Goal: Navigation & Orientation: Find specific page/section

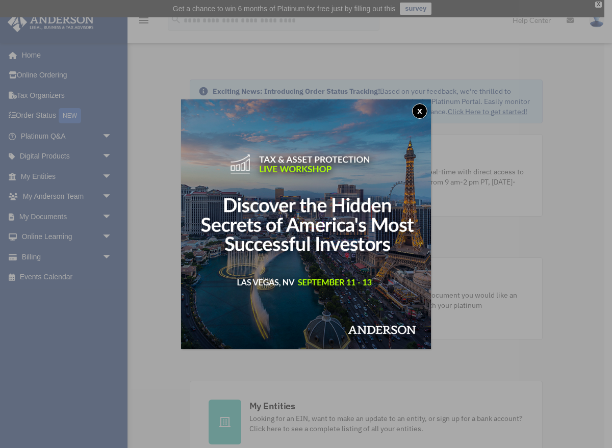
click at [416, 114] on button "x" at bounding box center [419, 110] width 15 height 15
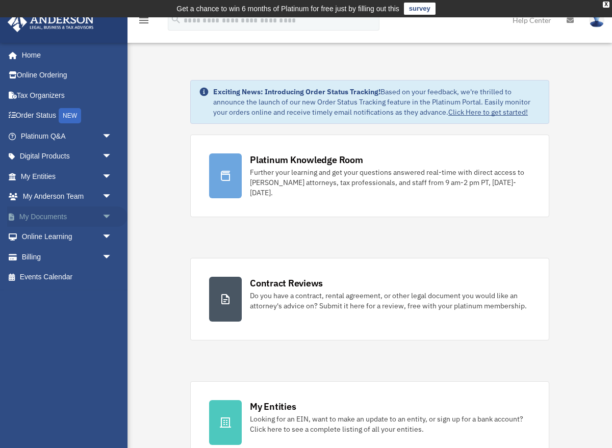
click at [69, 216] on link "My Documents arrow_drop_down" at bounding box center [67, 216] width 120 height 20
click at [106, 218] on span "arrow_drop_down" at bounding box center [112, 216] width 20 height 21
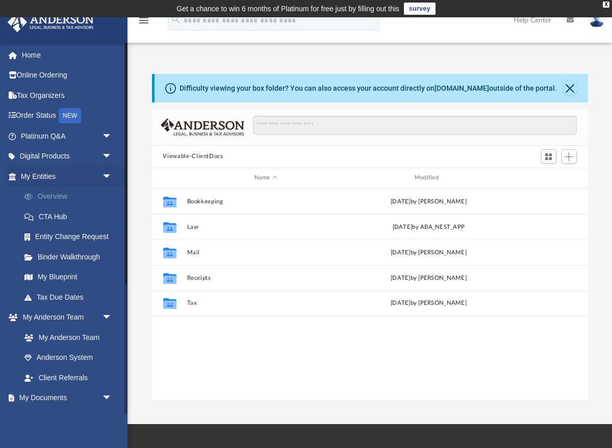
scroll to position [231, 436]
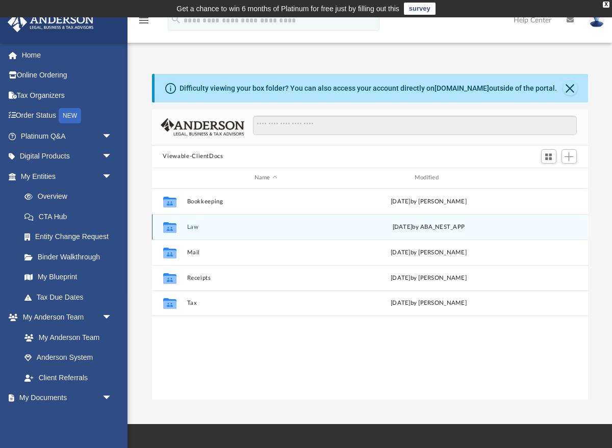
click at [188, 230] on div "Collaborated Folder Law Tue Aug 19 2025 by ABA_NEST_APP" at bounding box center [370, 226] width 436 height 25
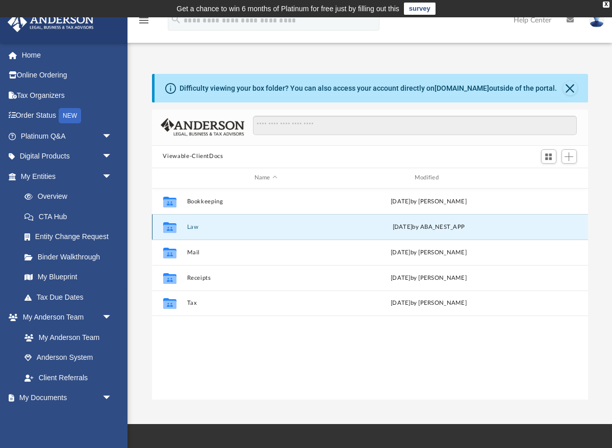
click at [173, 229] on icon "grid" at bounding box center [169, 228] width 13 height 8
click at [173, 172] on div "Name Modified" at bounding box center [370, 178] width 436 height 20
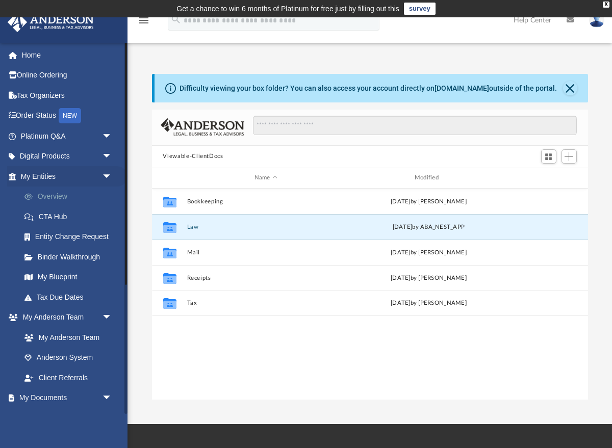
click at [67, 198] on link "Overview" at bounding box center [70, 197] width 113 height 20
click at [56, 178] on link "My Entities arrow_drop_down" at bounding box center [67, 176] width 120 height 20
click at [49, 218] on link "CTA Hub" at bounding box center [70, 216] width 113 height 20
click at [52, 242] on link "Entity Change Request" at bounding box center [70, 237] width 113 height 20
click at [50, 120] on link "Order Status NEW" at bounding box center [67, 115] width 120 height 21
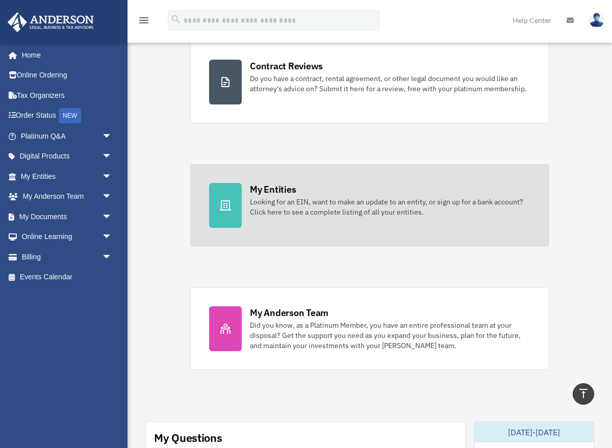
scroll to position [223, 0]
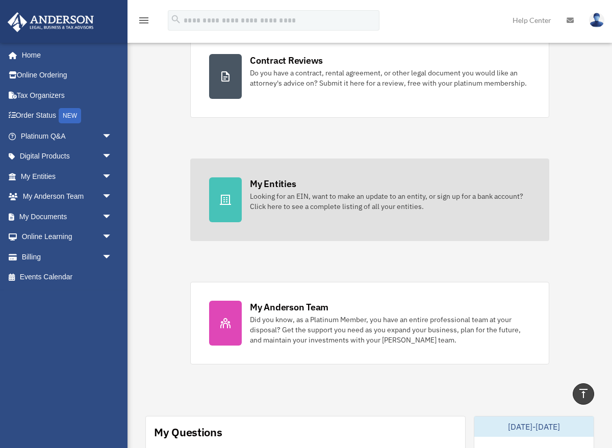
click at [296, 204] on div "Looking for an EIN, want to make an update to an entity, or sign up for a bank …" at bounding box center [390, 201] width 280 height 20
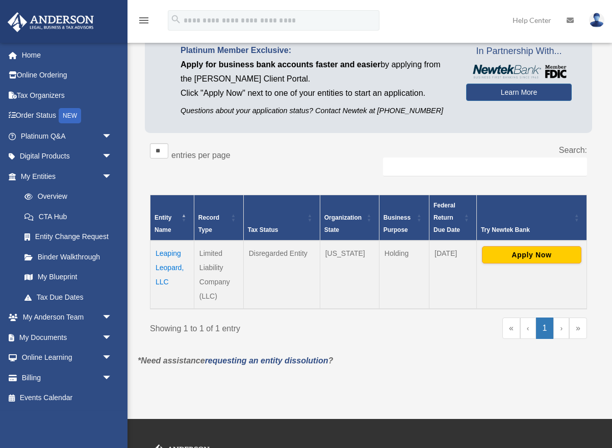
scroll to position [87, 0]
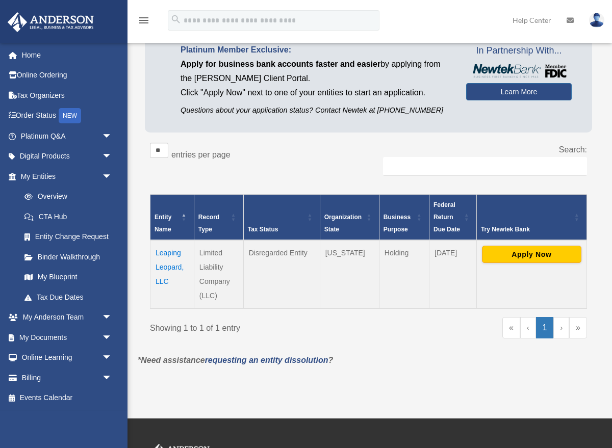
click at [501, 228] on div "Try Newtek Bank" at bounding box center [526, 229] width 90 height 12
click at [508, 94] on link "Learn More" at bounding box center [518, 91] width 105 height 17
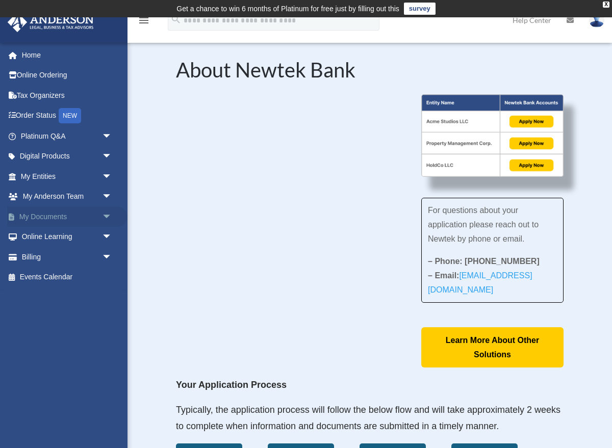
click at [97, 216] on link "My Documents arrow_drop_down" at bounding box center [67, 216] width 120 height 20
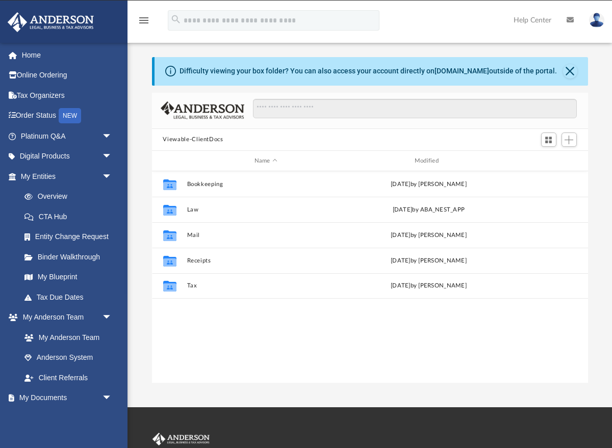
scroll to position [231, 436]
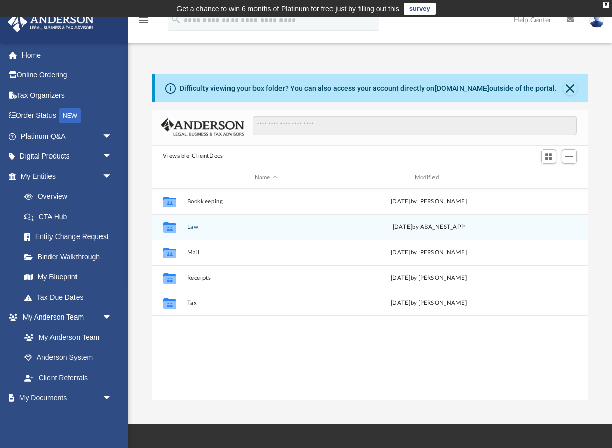
click at [198, 227] on button "Law" at bounding box center [266, 226] width 158 height 7
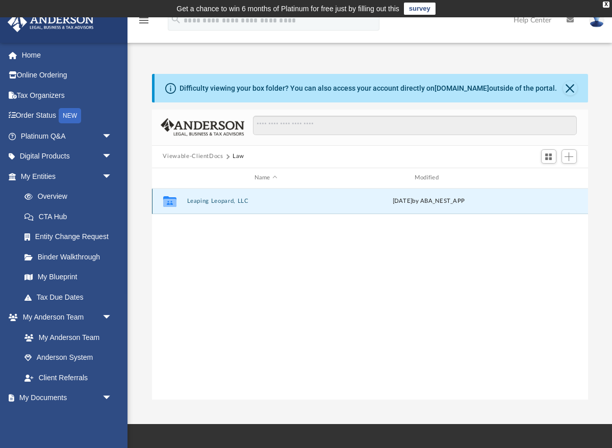
click at [213, 202] on button "Leaping Leopard, LLC" at bounding box center [266, 201] width 158 height 7
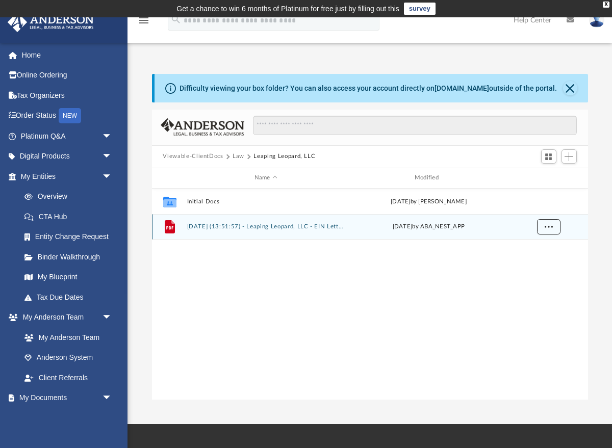
click at [556, 228] on button "More options" at bounding box center [547, 226] width 23 height 15
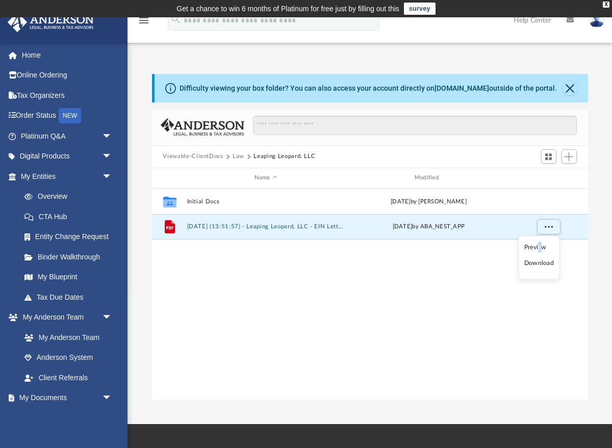
click at [540, 248] on li "Preview" at bounding box center [539, 247] width 30 height 11
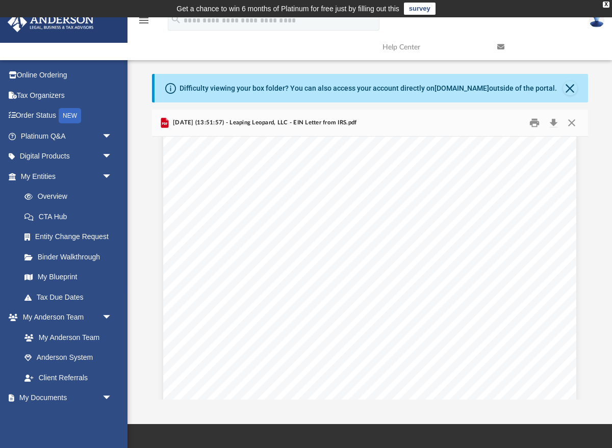
scroll to position [563, 0]
click at [551, 123] on button "Download" at bounding box center [553, 123] width 18 height 16
click at [532, 124] on button "Print" at bounding box center [534, 123] width 20 height 16
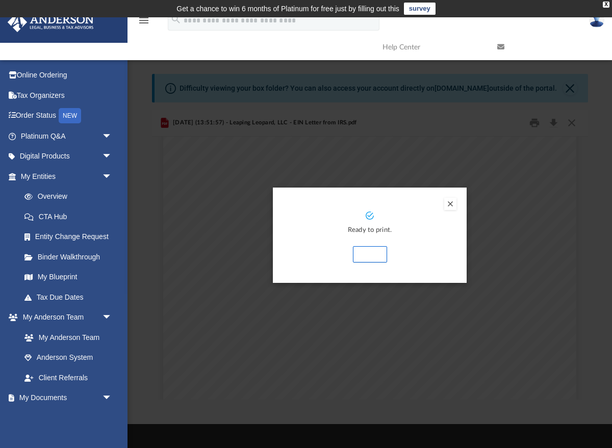
click at [380, 254] on button "Print" at bounding box center [370, 254] width 34 height 16
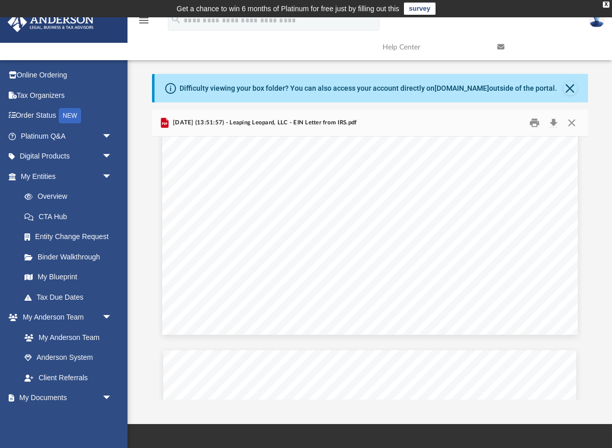
scroll to position [346, 0]
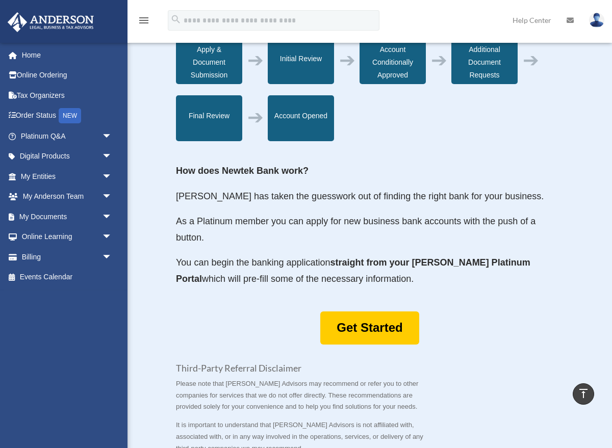
scroll to position [403, 0]
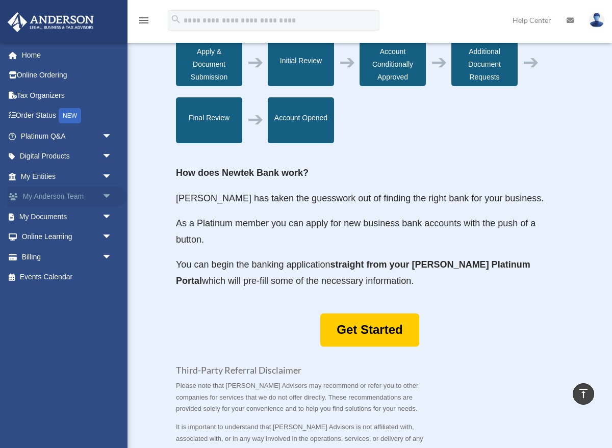
click at [45, 194] on link "My Anderson Team arrow_drop_down" at bounding box center [67, 197] width 120 height 20
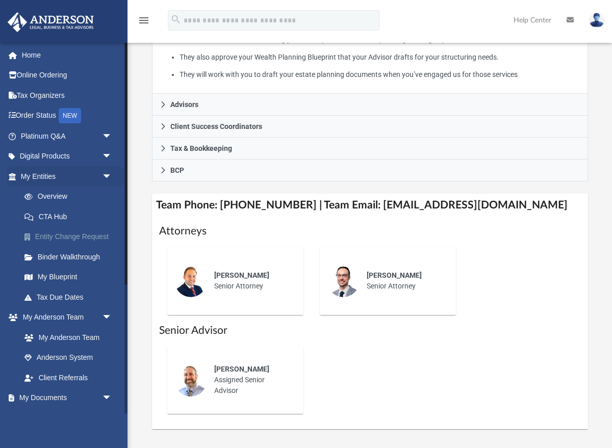
scroll to position [321, 0]
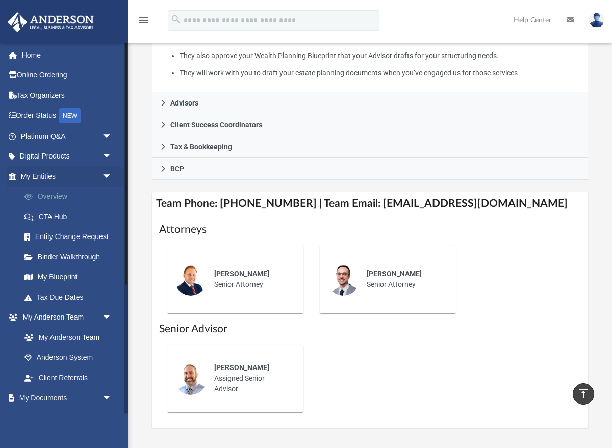
click at [70, 198] on link "Overview" at bounding box center [70, 197] width 113 height 20
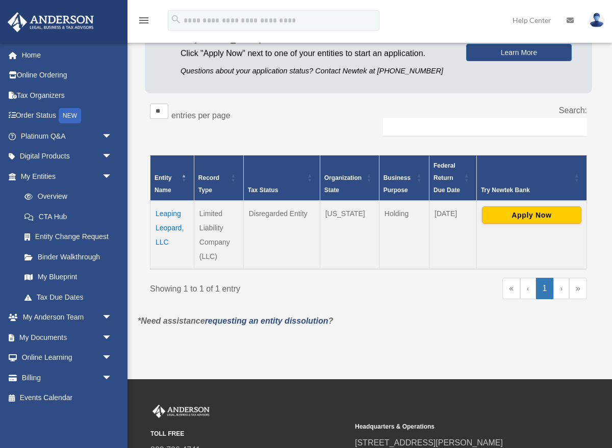
scroll to position [128, 0]
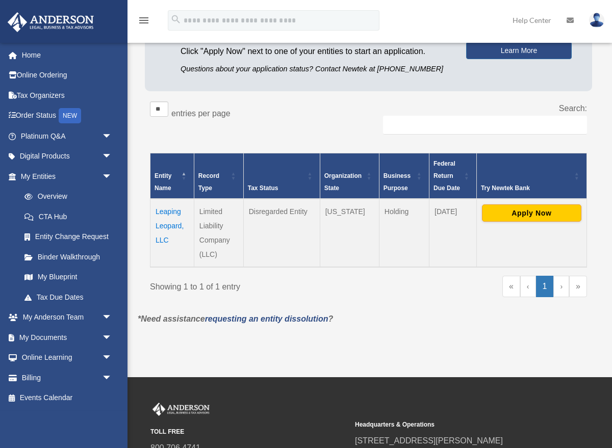
click at [164, 227] on td "Leaping Leopard, LLC" at bounding box center [172, 233] width 44 height 68
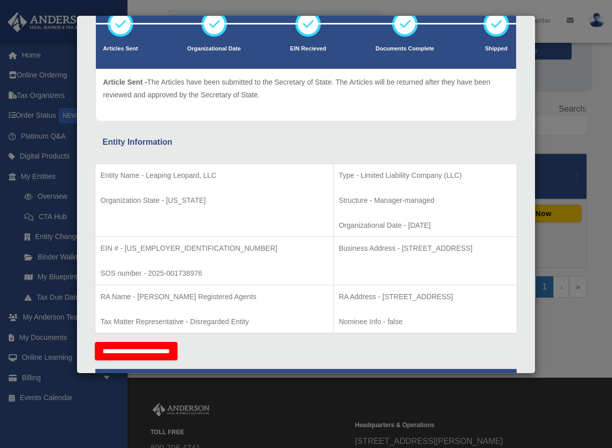
scroll to position [75, 0]
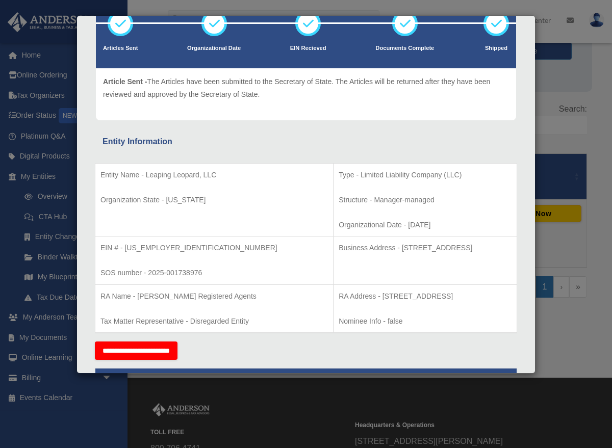
drag, startPoint x: 389, startPoint y: 225, endPoint x: 341, endPoint y: 224, distance: 47.4
click at [341, 224] on p "Organizational Date - 2025-08-06" at bounding box center [424, 225] width 173 height 13
click at [344, 221] on p "Organizational Date - 2025-08-06" at bounding box center [424, 225] width 173 height 13
drag, startPoint x: 342, startPoint y: 224, endPoint x: 379, endPoint y: 226, distance: 36.2
click at [379, 227] on p "Organizational Date - 2025-08-06" at bounding box center [424, 225] width 173 height 13
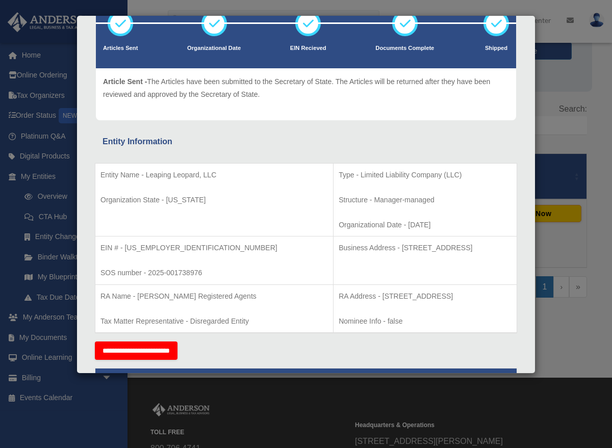
copy p "2025-08-06"
click at [333, 267] on td "Business Address - 1718 Capitol Ave., Cheyenne, WY 82001" at bounding box center [424, 260] width 183 height 48
drag, startPoint x: 338, startPoint y: 248, endPoint x: 438, endPoint y: 262, distance: 100.9
click at [438, 262] on td "Business Address - 1718 Capitol Ave., Cheyenne, WY 82001" at bounding box center [424, 260] width 183 height 48
copy p "1718 Capitol Ave., Cheyenne, WY 82001"
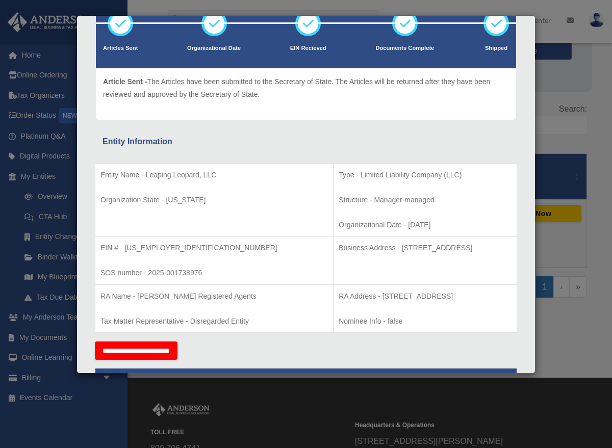
click at [470, 355] on div "**********" at bounding box center [306, 350] width 422 height 18
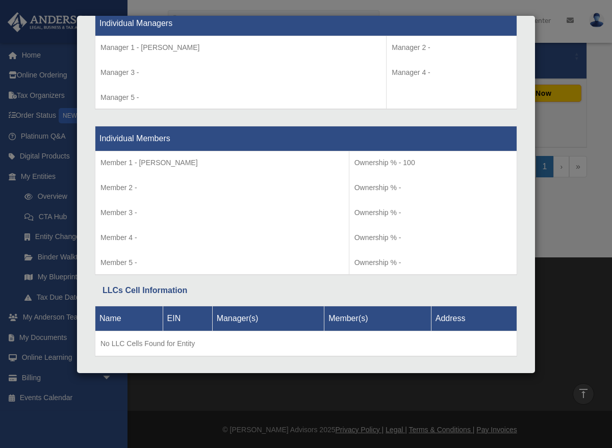
scroll to position [980, 0]
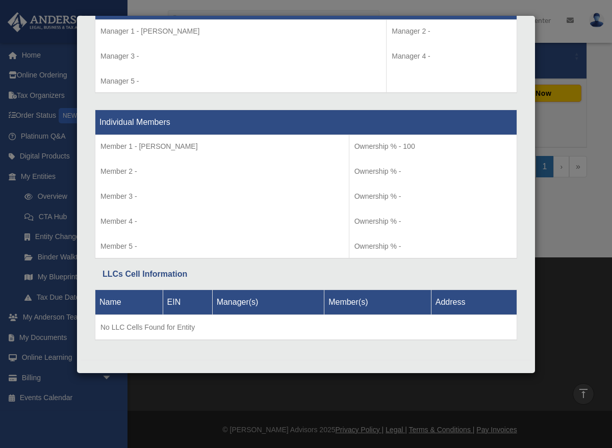
click at [119, 414] on div "Details × Articles Sent Organizational Date" at bounding box center [306, 224] width 612 height 448
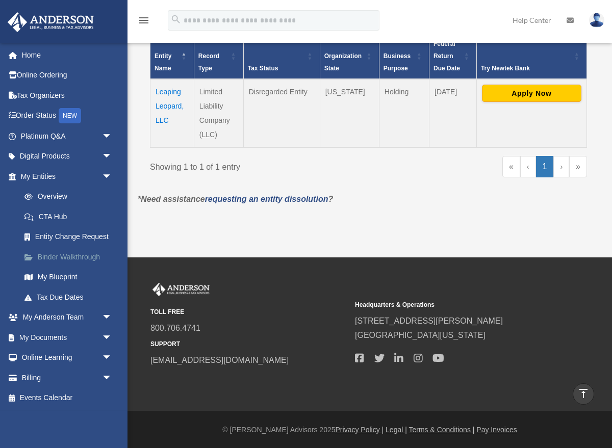
click at [71, 256] on link "Binder Walkthrough" at bounding box center [70, 257] width 113 height 20
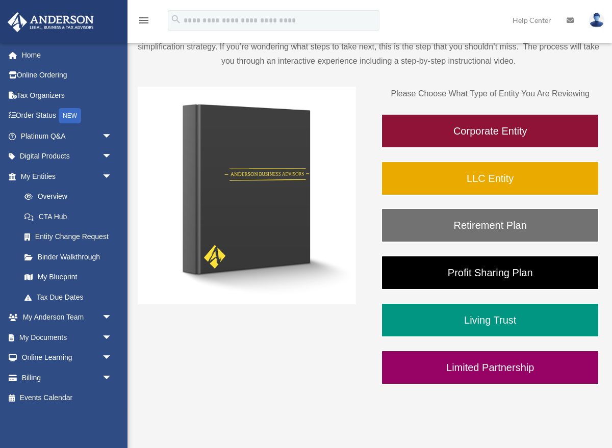
scroll to position [119, 0]
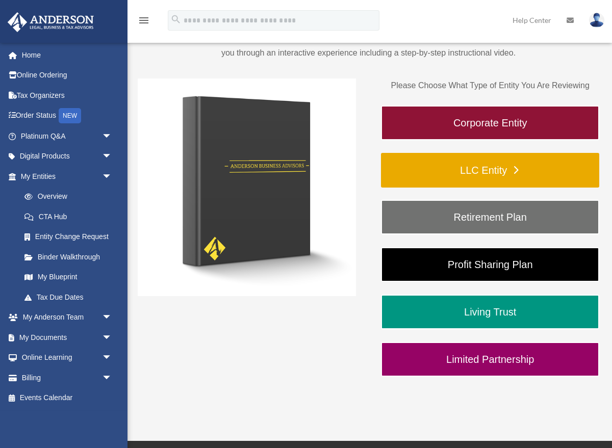
click at [469, 169] on link "LLC Entity" at bounding box center [490, 170] width 218 height 35
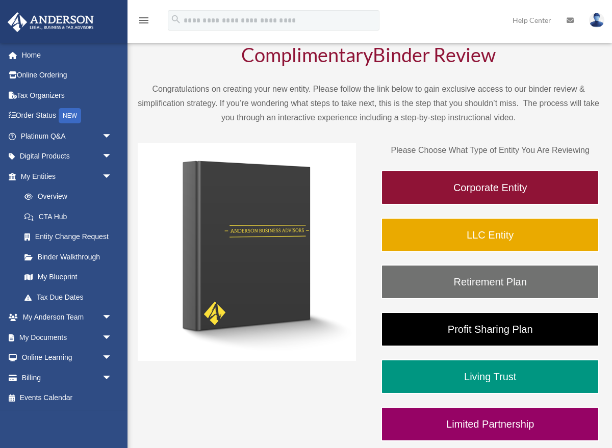
scroll to position [47, 0]
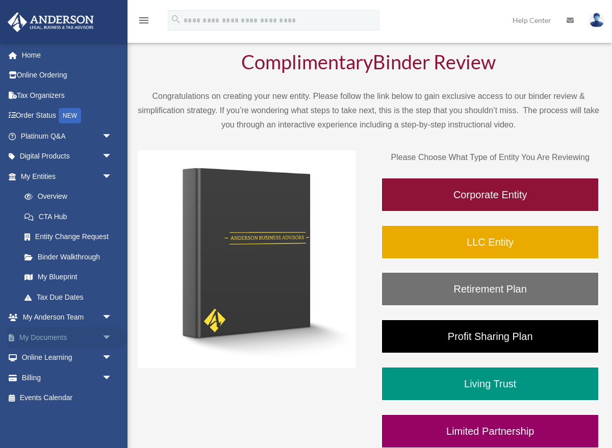
click at [36, 339] on link "My Documents arrow_drop_down" at bounding box center [67, 337] width 120 height 20
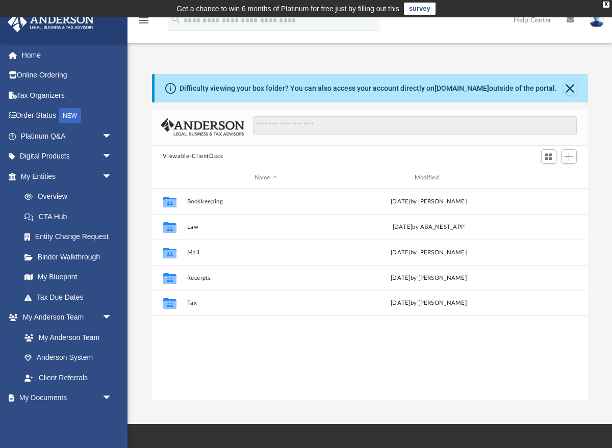
scroll to position [231, 436]
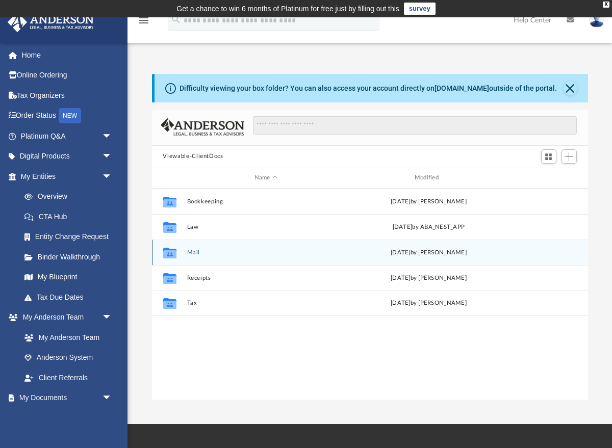
click at [165, 253] on icon "grid" at bounding box center [169, 254] width 13 height 8
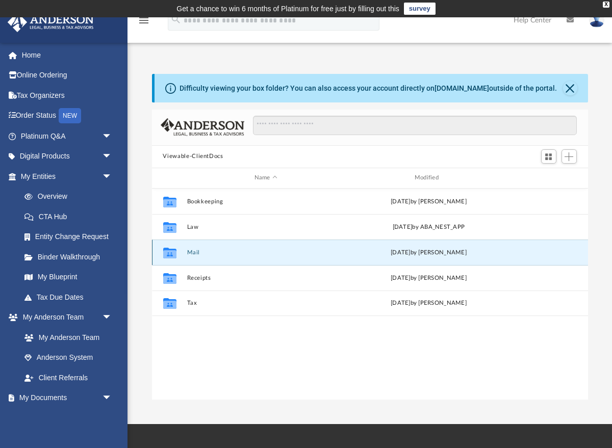
click at [182, 253] on div "Collaborated Folder Mail Tue Oct 1 2024 by Charles Rogler" at bounding box center [370, 252] width 436 height 25
click at [240, 260] on div "Collaborated Folder Mail Tue Oct 1 2024 by Charles Rogler" at bounding box center [370, 252] width 436 height 25
click at [163, 252] on icon "Collaborated Folder" at bounding box center [169, 252] width 16 height 16
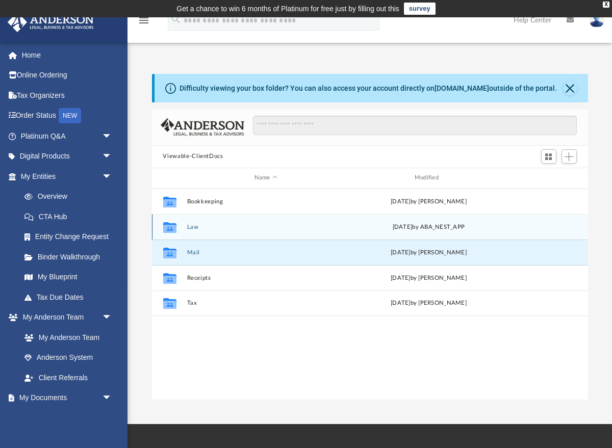
click at [178, 225] on div "Collaborated Folder" at bounding box center [168, 227] width 25 height 16
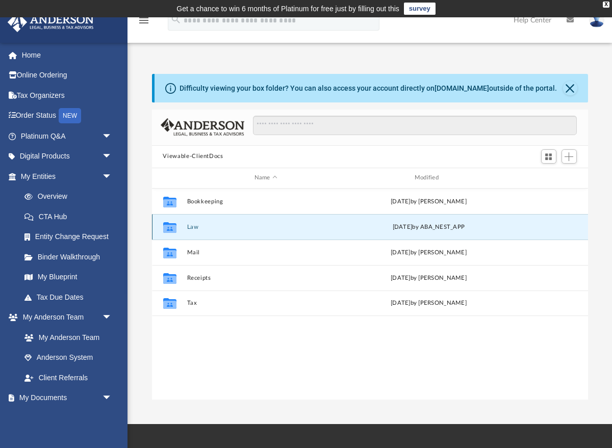
click at [178, 225] on div "Collaborated Folder" at bounding box center [168, 227] width 25 height 16
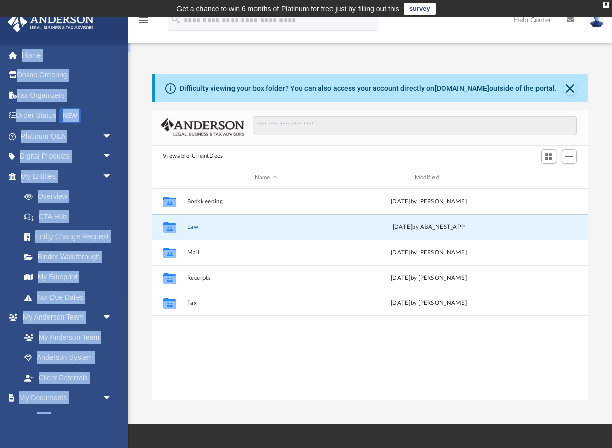
drag, startPoint x: 387, startPoint y: 63, endPoint x: 398, endPoint y: 43, distance: 22.8
click at [398, 43] on div "App richard.holmes@comcast.net Sign Out richard.holmes@comcast.net Home Online …" at bounding box center [306, 221] width 612 height 358
click at [109, 379] on link "Client Referrals" at bounding box center [70, 377] width 113 height 20
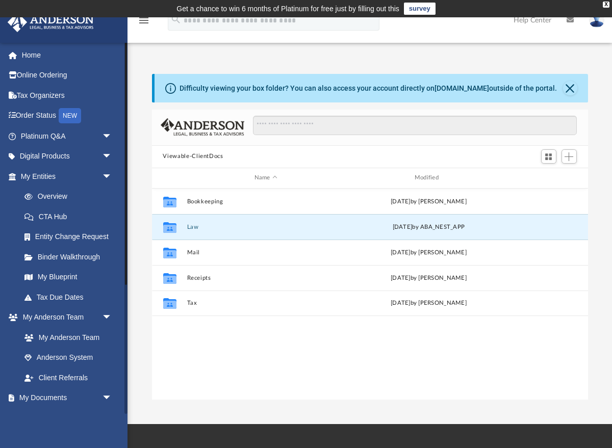
click at [7, 369] on li "My Anderson Team arrow_drop_down My Anderson Team Anderson System Client Referr…" at bounding box center [63, 347] width 127 height 81
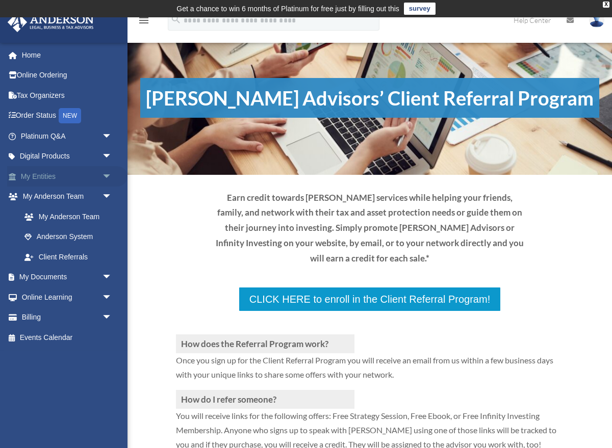
scroll to position [14, 0]
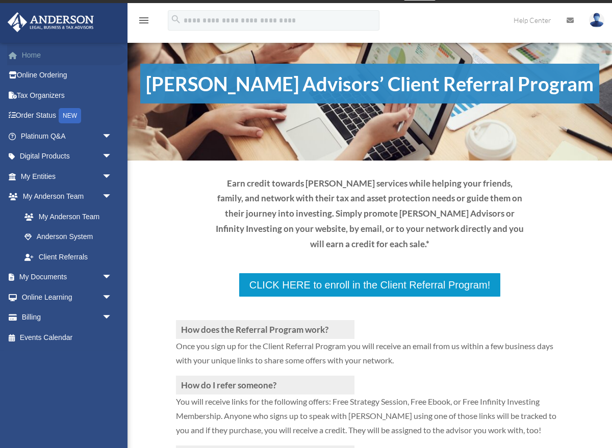
click at [43, 60] on link "Home" at bounding box center [67, 55] width 120 height 20
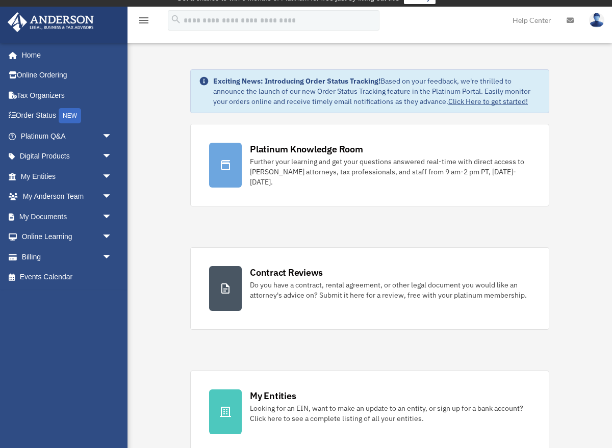
scroll to position [60, 0]
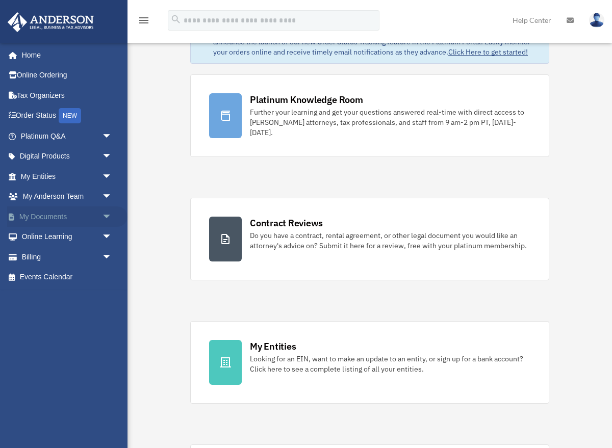
click at [105, 218] on span "arrow_drop_down" at bounding box center [112, 216] width 20 height 21
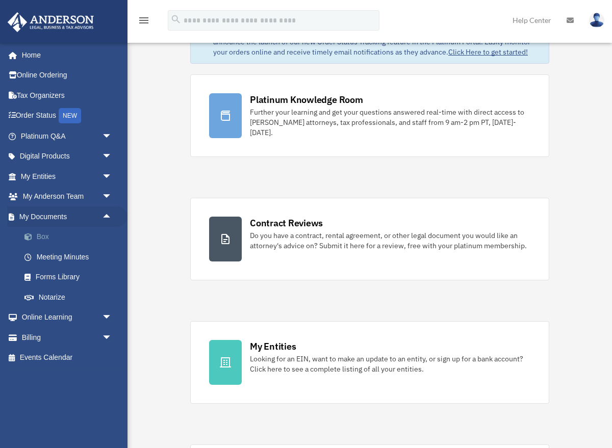
click at [53, 236] on link "Box" at bounding box center [70, 237] width 113 height 20
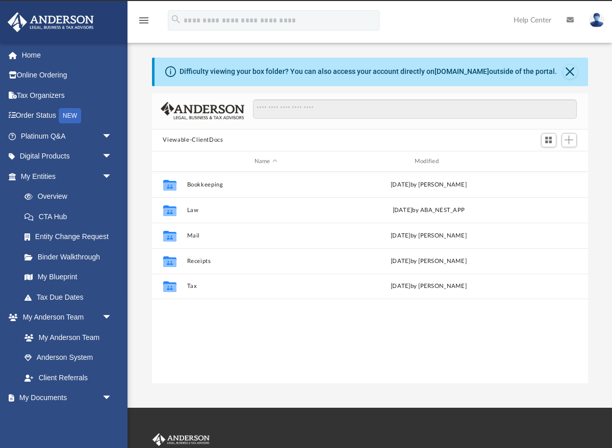
scroll to position [231, 436]
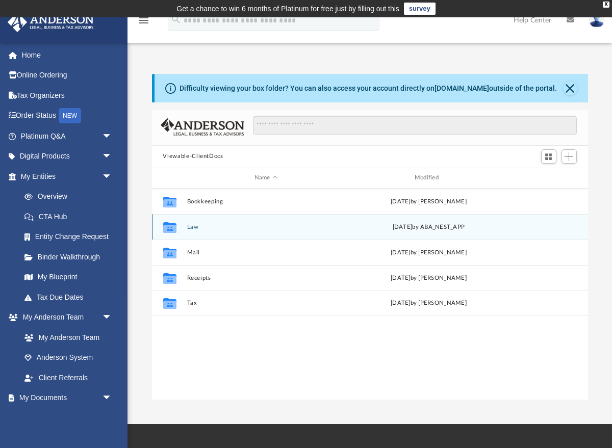
click at [170, 226] on g "grid" at bounding box center [169, 227] width 13 height 11
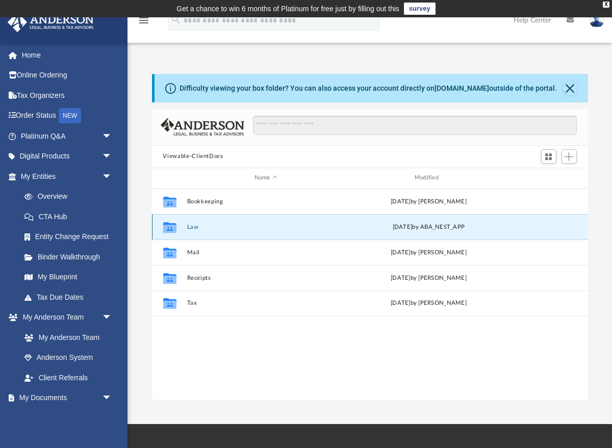
click at [196, 225] on button "Law" at bounding box center [266, 226] width 158 height 7
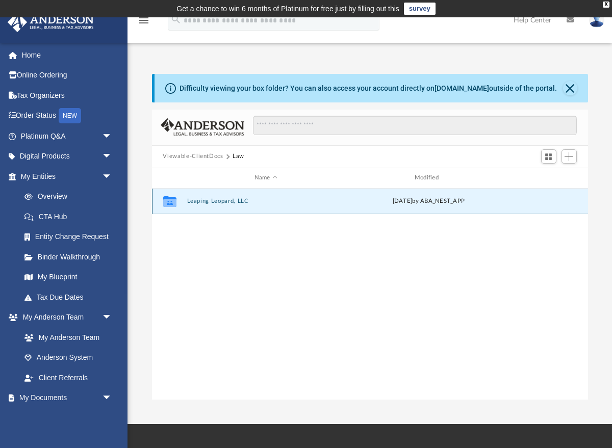
click at [200, 203] on button "Leaping Leopard, LLC" at bounding box center [266, 201] width 158 height 7
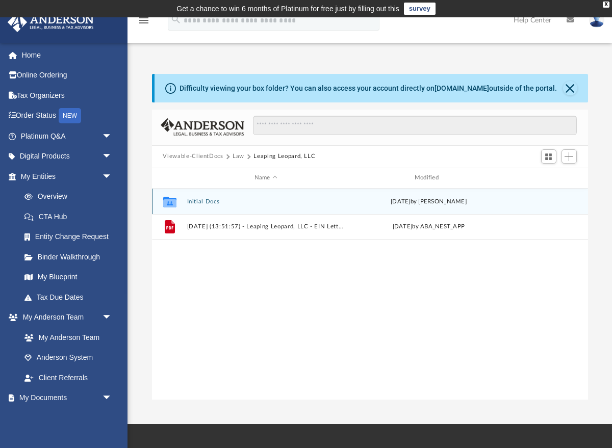
click at [168, 202] on icon "grid" at bounding box center [169, 203] width 13 height 8
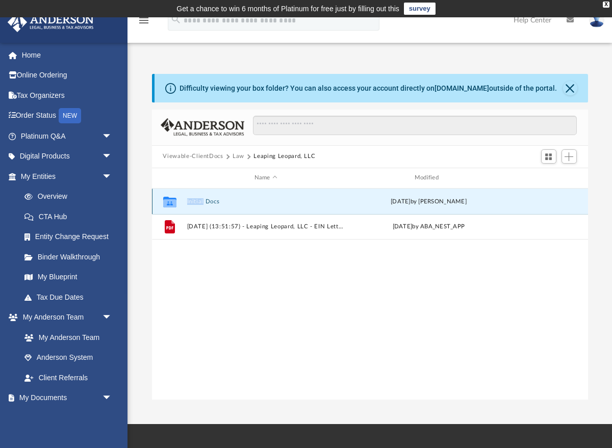
click at [168, 202] on icon "grid" at bounding box center [169, 203] width 13 height 8
click at [222, 200] on button "Initial Docs" at bounding box center [266, 201] width 158 height 7
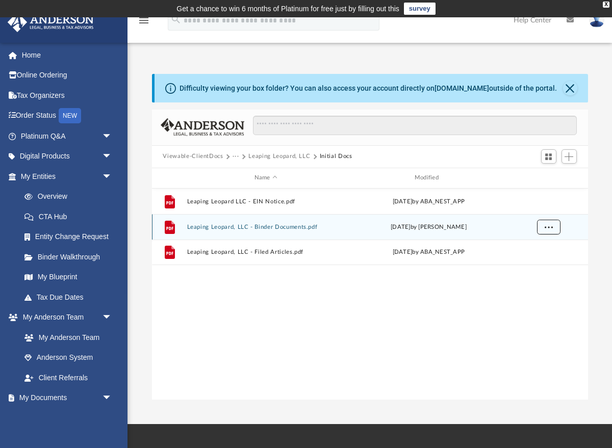
click at [550, 231] on button "More options" at bounding box center [547, 226] width 23 height 15
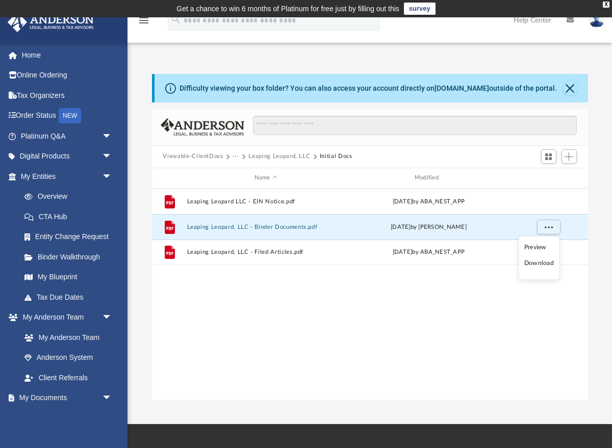
click at [537, 246] on li "Preview" at bounding box center [539, 247] width 30 height 11
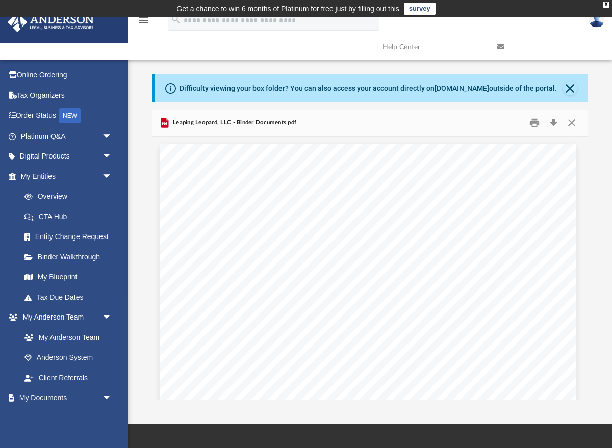
scroll to position [6, 2]
click at [320, 128] on div "Leaping Leopard, LLC - Binder Documents.pdf" at bounding box center [370, 123] width 436 height 27
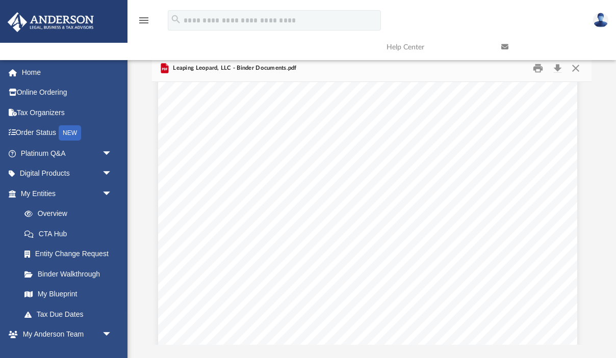
scroll to position [16379, 4]
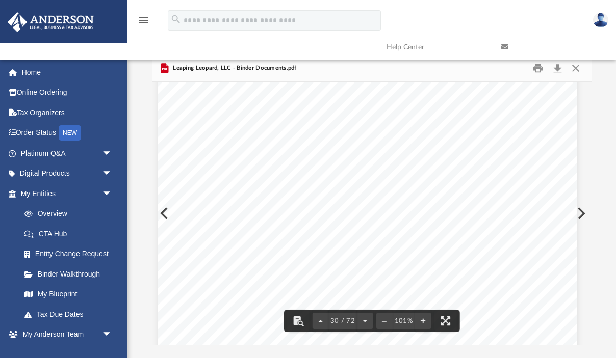
click at [167, 212] on div "Operating Agreement of Leaping Leopard, LLC Page 18 of 43 These representations…" at bounding box center [367, 146] width 419 height 542
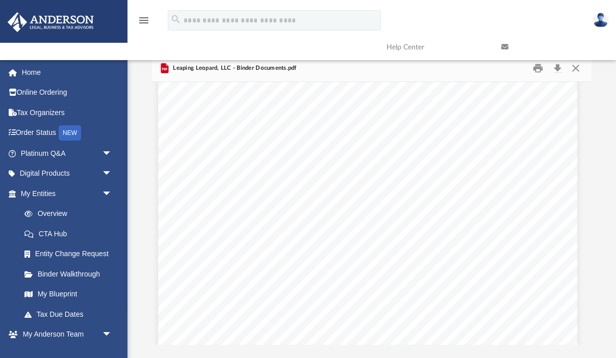
scroll to position [14696, 4]
click at [44, 211] on link "Overview" at bounding box center [70, 214] width 113 height 20
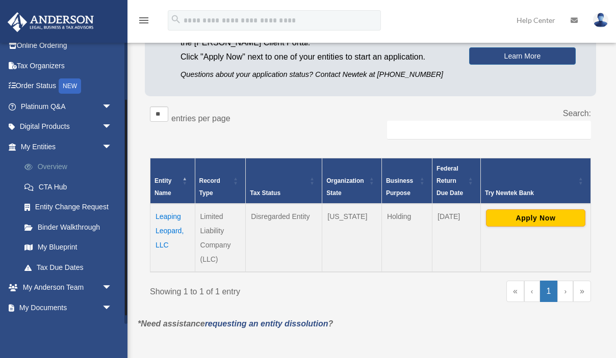
scroll to position [86, 0]
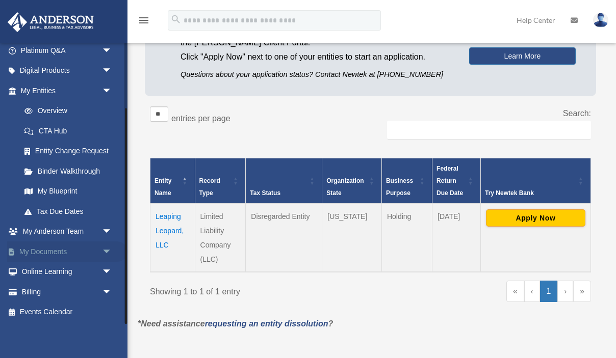
click at [110, 249] on span "arrow_drop_down" at bounding box center [112, 252] width 20 height 21
click at [67, 311] on link "Forms Library" at bounding box center [70, 312] width 113 height 20
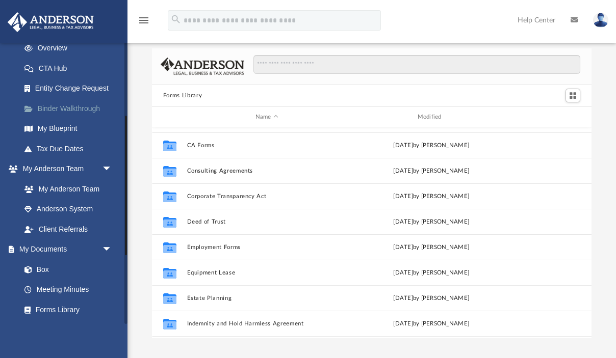
scroll to position [149, 0]
click at [52, 267] on link "Box" at bounding box center [70, 268] width 113 height 20
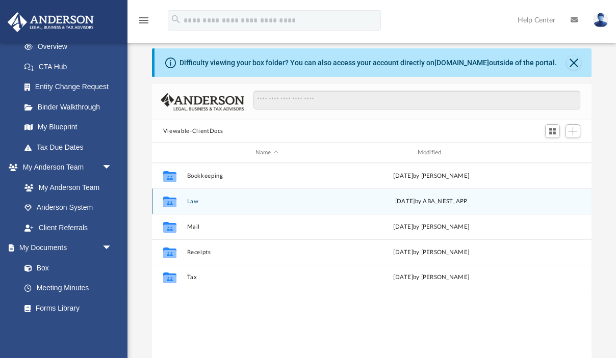
scroll to position [20, 0]
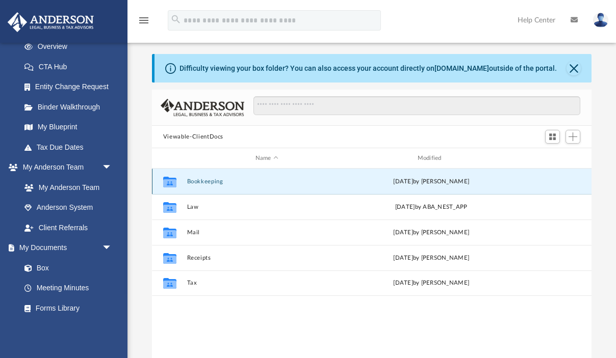
click at [200, 182] on button "Bookkeeping" at bounding box center [267, 181] width 160 height 7
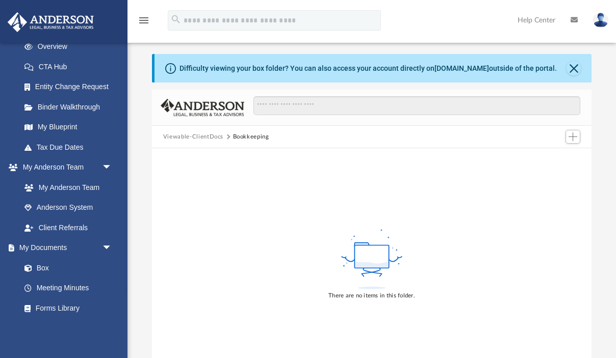
click at [200, 182] on div "There are no items in this folder." at bounding box center [371, 263] width 439 height 231
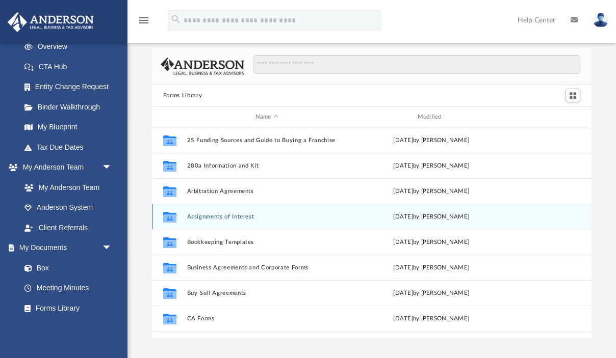
scroll to position [231, 439]
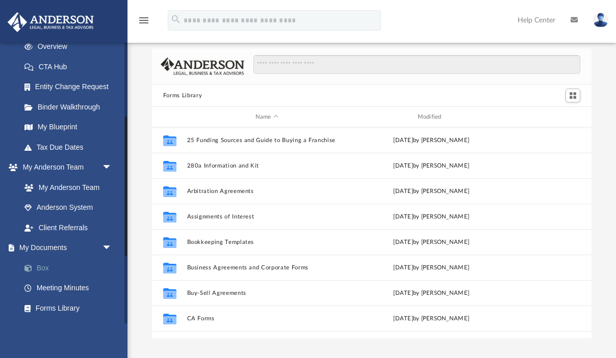
click at [30, 267] on span at bounding box center [33, 268] width 7 height 7
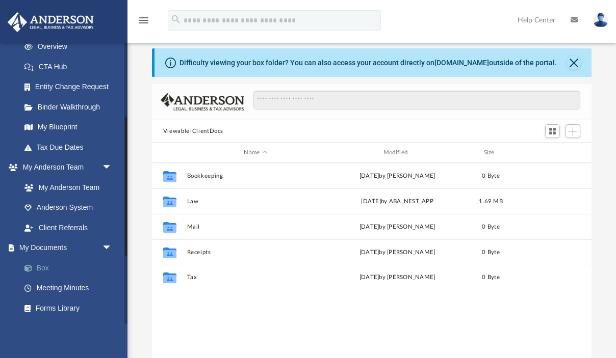
scroll to position [231, 439]
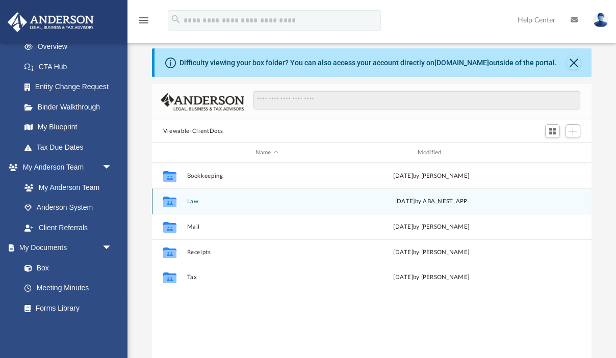
click at [186, 201] on div "Collaborated Folder Law Tue Aug 19 2025 by ABA_NEST_APP" at bounding box center [371, 201] width 439 height 25
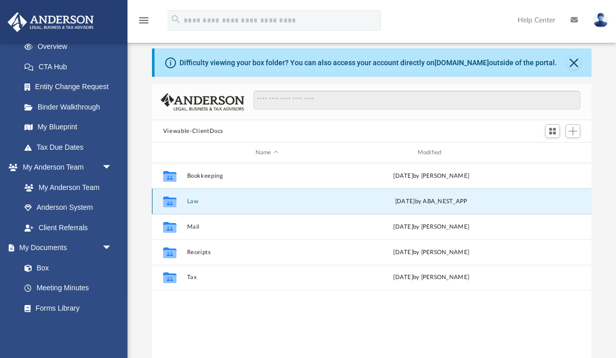
click at [171, 201] on icon "grid" at bounding box center [169, 201] width 13 height 11
click at [574, 60] on button "Close" at bounding box center [573, 63] width 14 height 14
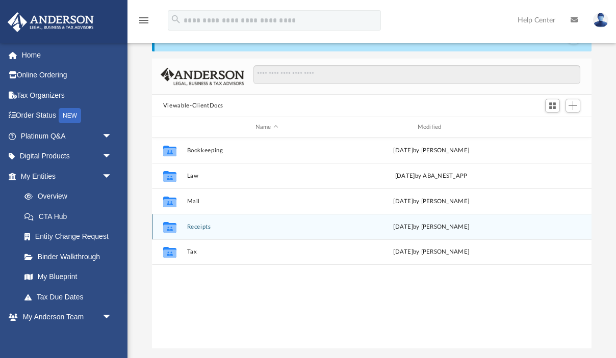
scroll to position [50, 0]
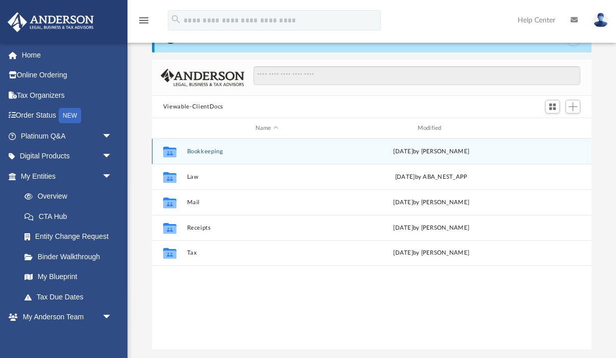
click at [204, 153] on button "Bookkeeping" at bounding box center [267, 151] width 160 height 7
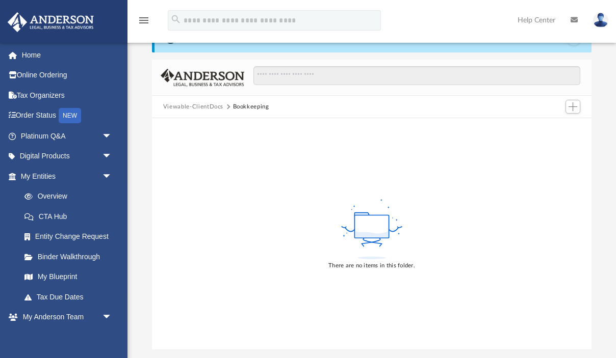
scroll to position [42, 0]
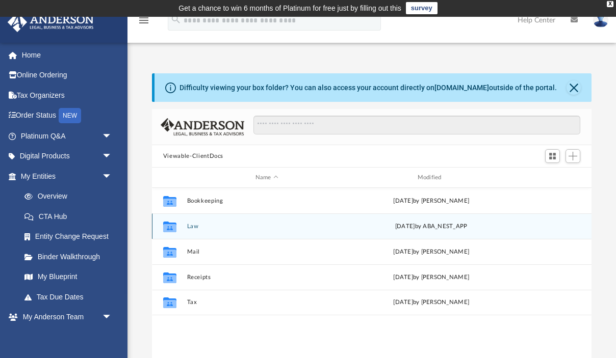
scroll to position [2, 0]
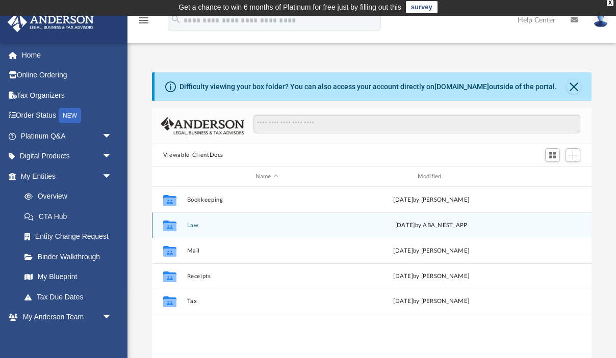
click at [171, 223] on icon "grid" at bounding box center [169, 227] width 13 height 8
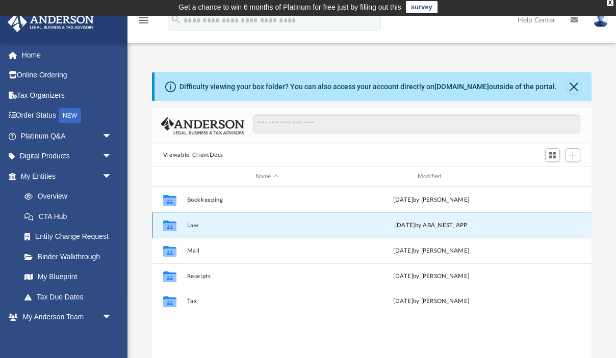
click at [171, 223] on icon "grid" at bounding box center [169, 227] width 13 height 8
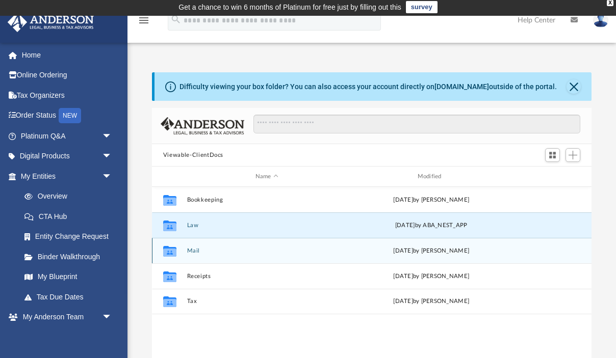
click at [193, 254] on div "Collaborated Folder Mail Tue Oct 1 2024 by Charles Rogler" at bounding box center [371, 250] width 439 height 25
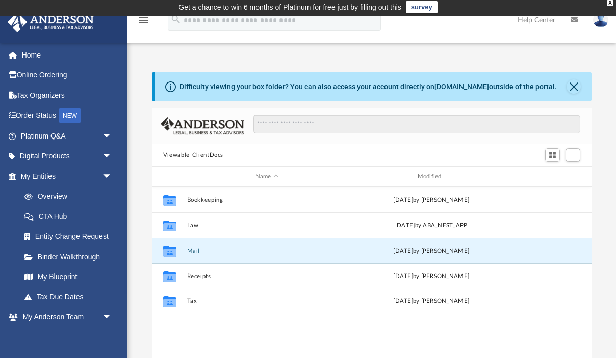
click at [193, 254] on div "Collaborated Folder Mail Tue Oct 1 2024 by Charles Rogler" at bounding box center [371, 250] width 439 height 25
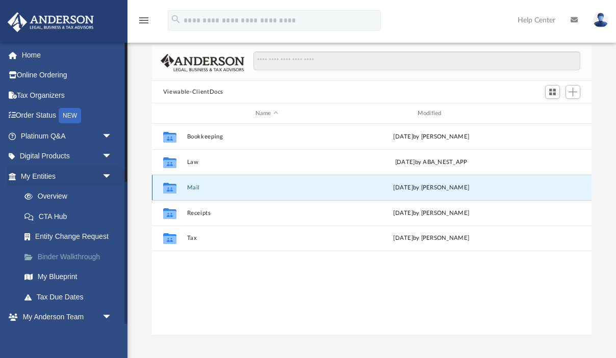
scroll to position [0, 0]
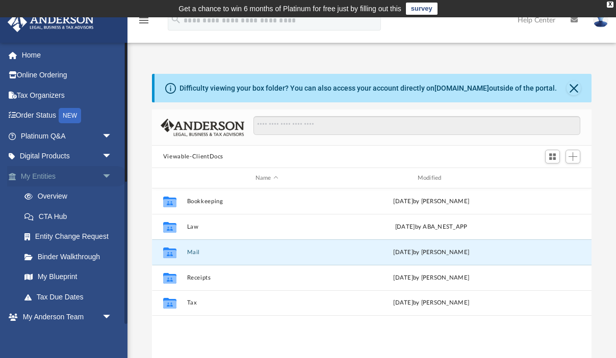
click at [103, 177] on span "arrow_drop_down" at bounding box center [112, 176] width 20 height 21
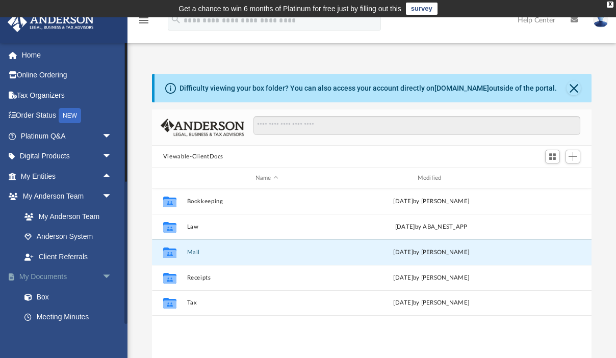
click at [109, 278] on span "arrow_drop_down" at bounding box center [112, 277] width 20 height 21
click at [109, 278] on span "arrow_drop_up" at bounding box center [112, 277] width 20 height 21
click at [49, 297] on link "Box" at bounding box center [70, 297] width 113 height 20
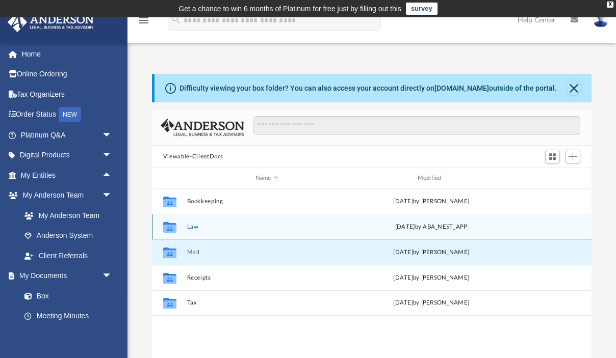
click at [170, 227] on icon "grid" at bounding box center [169, 228] width 13 height 8
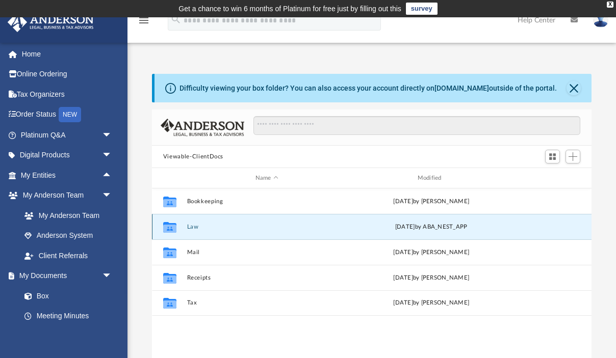
click at [170, 227] on icon "grid" at bounding box center [169, 228] width 13 height 8
click at [171, 179] on div "id" at bounding box center [168, 178] width 25 height 9
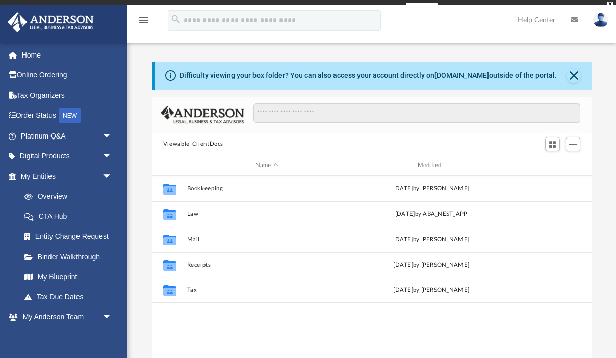
scroll to position [231, 439]
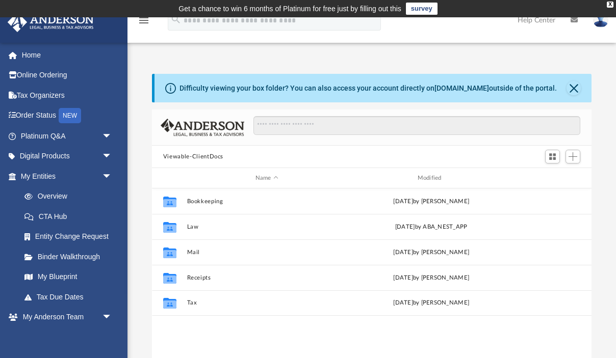
click at [211, 154] on button "Viewable-ClientDocs" at bounding box center [193, 156] width 60 height 9
click at [549, 157] on span "Switch to Grid View" at bounding box center [552, 156] width 9 height 9
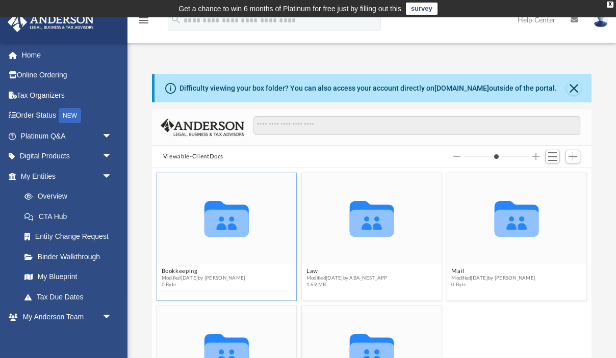
click at [219, 229] on icon "grid" at bounding box center [226, 219] width 44 height 36
click at [235, 248] on div "Collaborated Folder" at bounding box center [227, 218] width 140 height 91
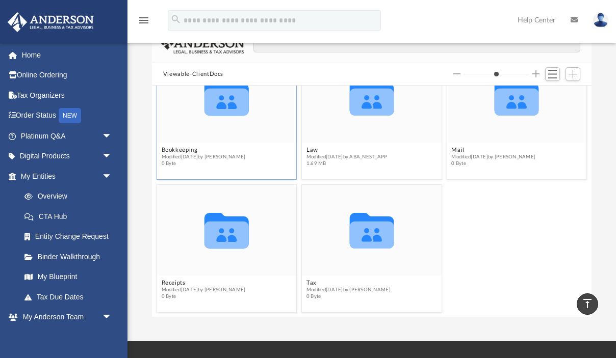
scroll to position [0, 0]
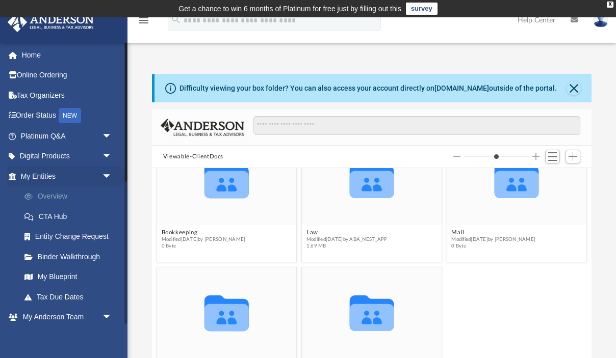
click at [52, 193] on link "Overview" at bounding box center [70, 197] width 113 height 20
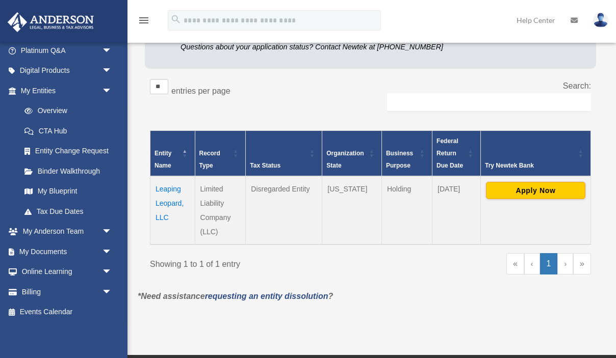
scroll to position [151, 0]
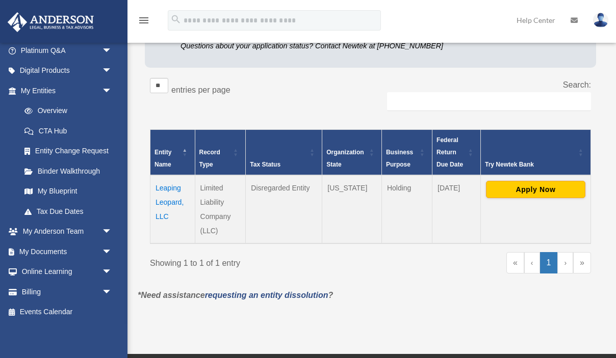
click at [175, 199] on td "Leaping Leopard, LLC" at bounding box center [172, 209] width 45 height 68
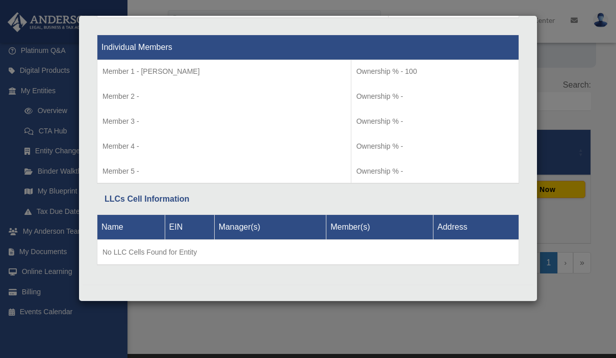
scroll to position [0, 0]
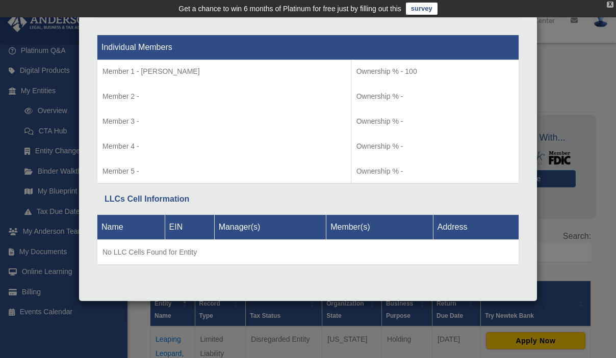
click at [608, 5] on div "X" at bounding box center [609, 5] width 7 height 6
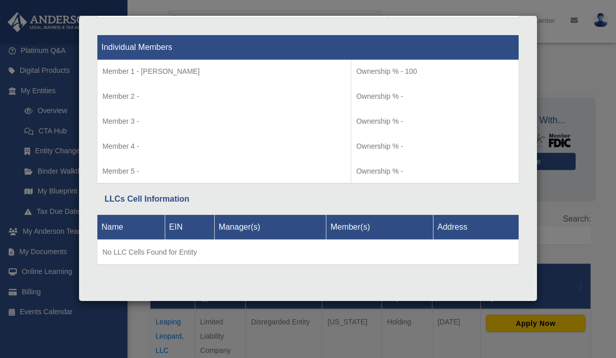
click at [547, 76] on div "Details × Articles Sent Organizational Date" at bounding box center [308, 179] width 616 height 358
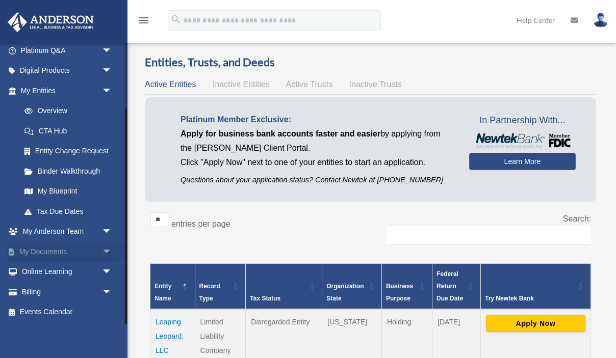
click at [28, 250] on link "My Documents arrow_drop_down" at bounding box center [67, 252] width 120 height 20
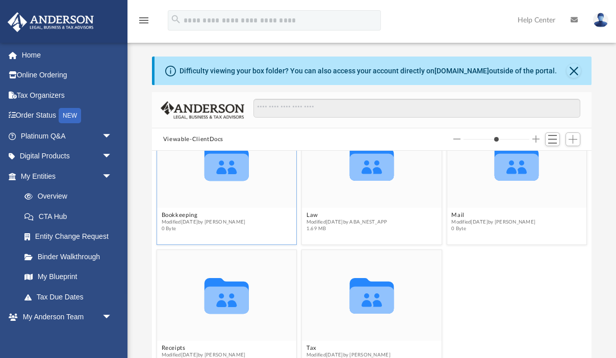
click at [218, 187] on icon "Collaborated Folder" at bounding box center [226, 162] width 84 height 55
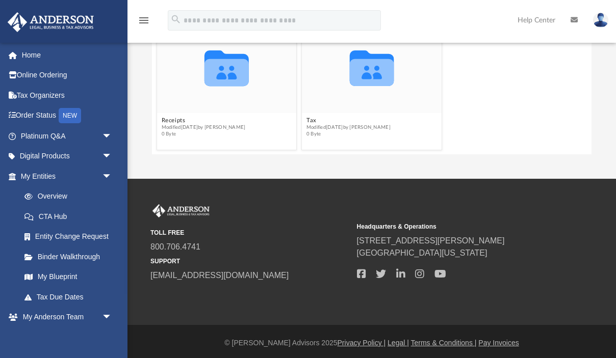
scroll to position [230, 0]
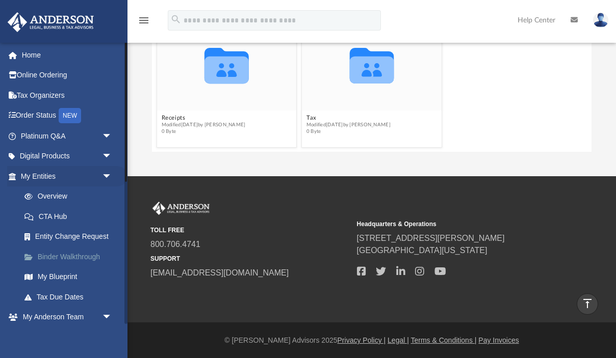
click at [80, 258] on link "Binder Walkthrough" at bounding box center [70, 257] width 113 height 20
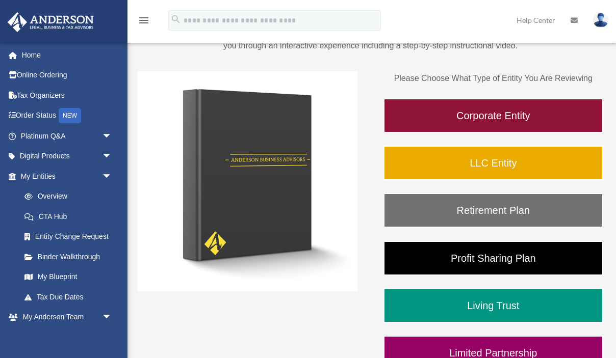
scroll to position [115, 0]
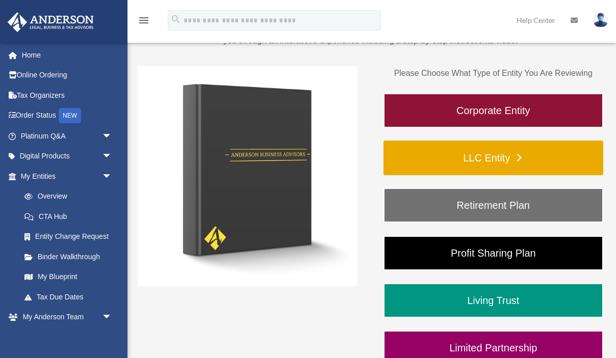
click at [493, 161] on link "LLC Entity" at bounding box center [493, 158] width 220 height 35
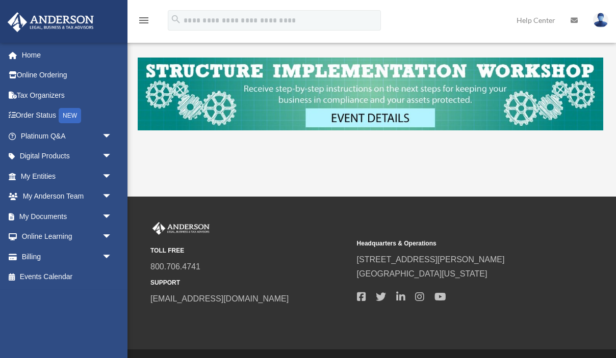
scroll to position [391, 0]
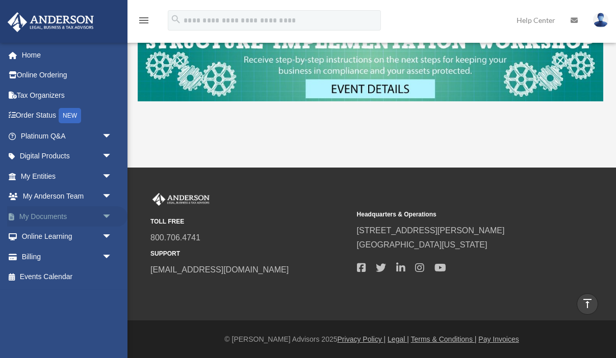
click at [68, 211] on link "My Documents arrow_drop_down" at bounding box center [67, 216] width 120 height 20
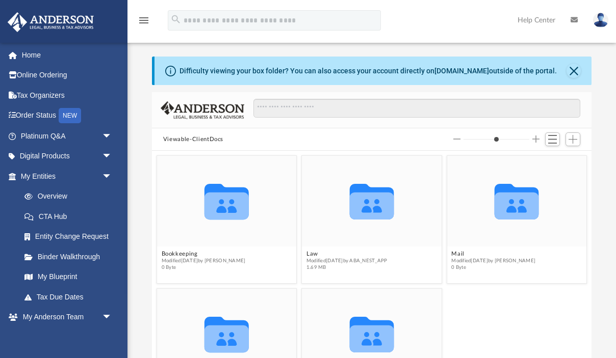
scroll to position [231, 439]
click at [533, 21] on link "Help Center" at bounding box center [536, 20] width 53 height 40
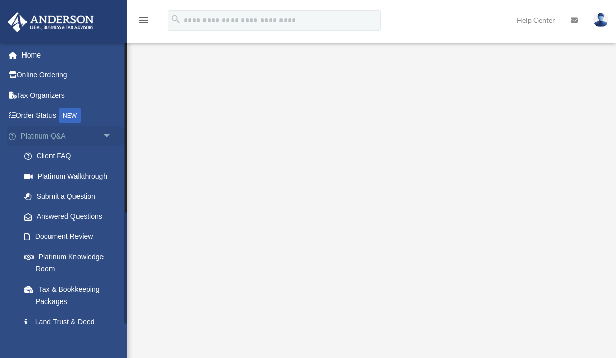
click at [104, 137] on span "arrow_drop_down" at bounding box center [112, 136] width 20 height 21
click at [104, 138] on span "arrow_drop_down" at bounding box center [112, 136] width 20 height 21
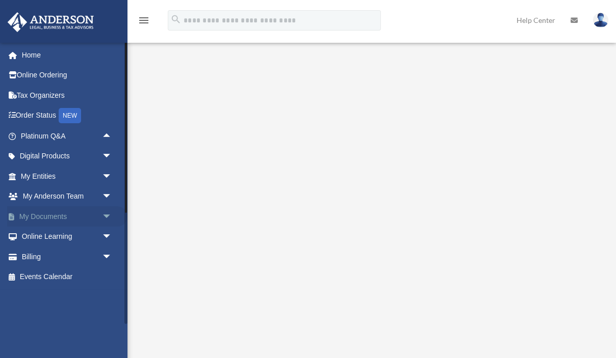
click at [105, 216] on span "arrow_drop_down" at bounding box center [112, 216] width 20 height 21
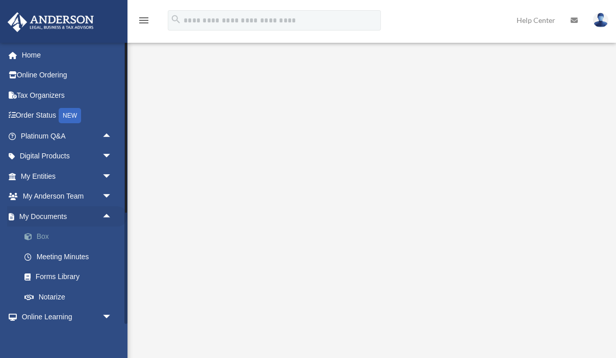
click at [44, 235] on link "Box" at bounding box center [70, 237] width 113 height 20
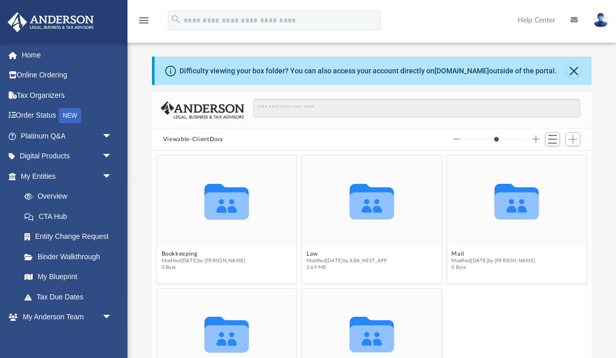
scroll to position [231, 439]
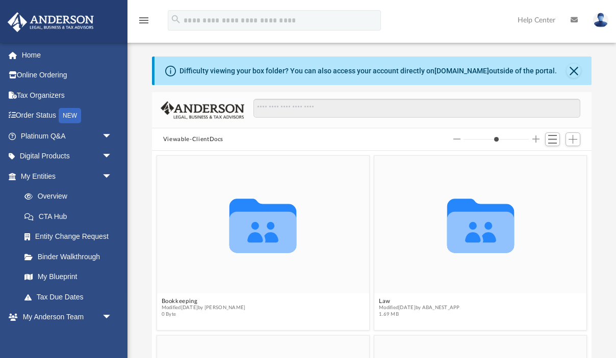
drag, startPoint x: 468, startPoint y: 142, endPoint x: 485, endPoint y: 141, distance: 16.8
type input "*"
click at [485, 141] on input "Column size" at bounding box center [496, 139] width 66 height 7
click at [258, 249] on icon "grid" at bounding box center [262, 231] width 67 height 41
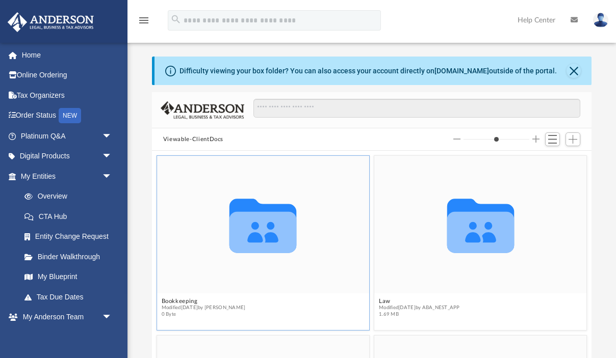
click at [285, 277] on div "Collaborated Folder" at bounding box center [263, 224] width 212 height 138
click at [270, 242] on icon "grid" at bounding box center [262, 226] width 67 height 54
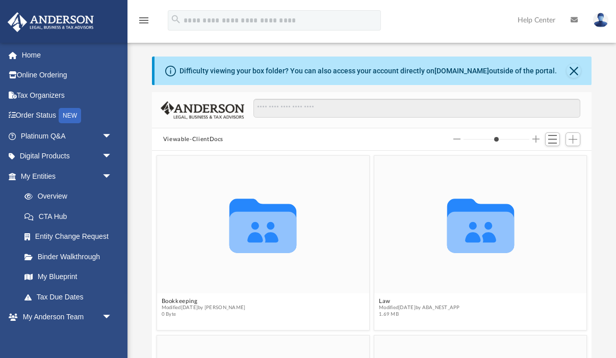
drag, startPoint x: 572, startPoint y: 136, endPoint x: 547, endPoint y: 22, distance: 116.0
click at [547, 22] on div "menu search Site Menu add richard.holmes@comcast.net My Profile Reset Password …" at bounding box center [308, 203] width 616 height 407
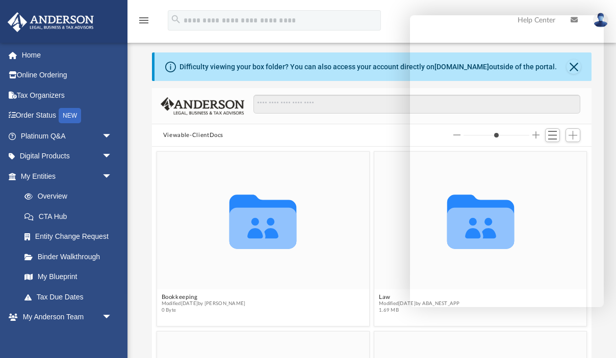
scroll to position [0, 0]
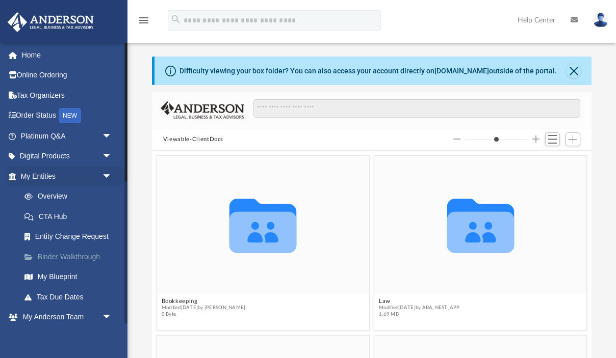
click at [44, 258] on link "Binder Walkthrough" at bounding box center [70, 257] width 113 height 20
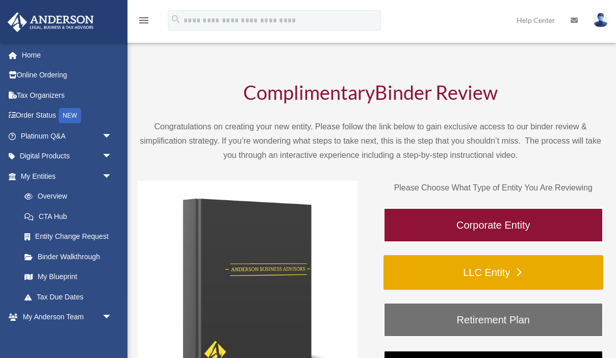
click at [461, 269] on link "LLC Entity" at bounding box center [493, 272] width 220 height 35
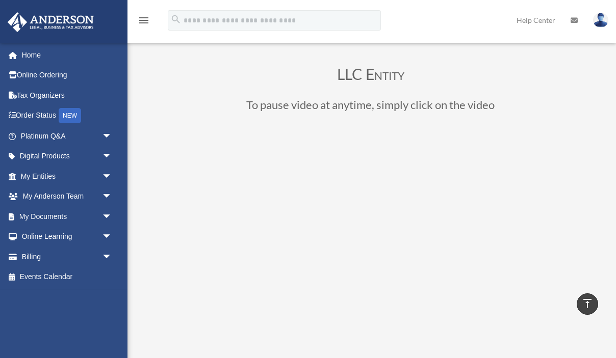
scroll to position [15, 0]
click at [107, 179] on span "arrow_drop_down" at bounding box center [112, 176] width 20 height 21
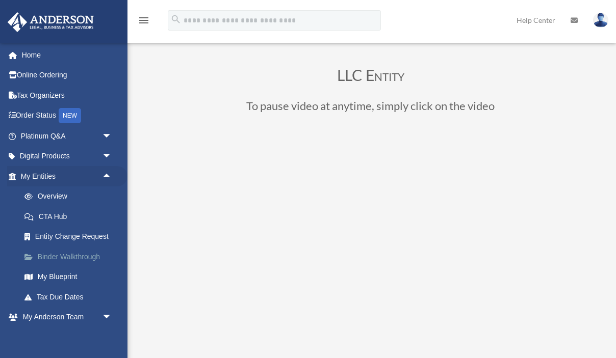
click at [86, 257] on link "Binder Walkthrough" at bounding box center [70, 257] width 113 height 20
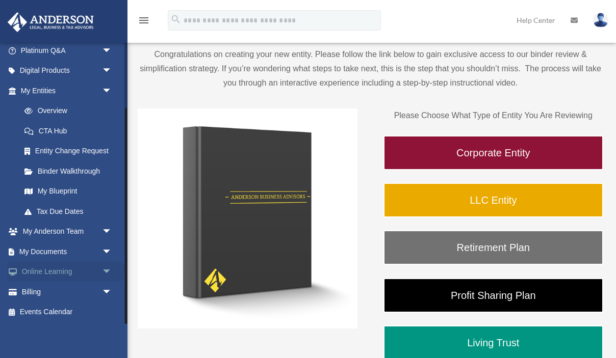
scroll to position [73, 0]
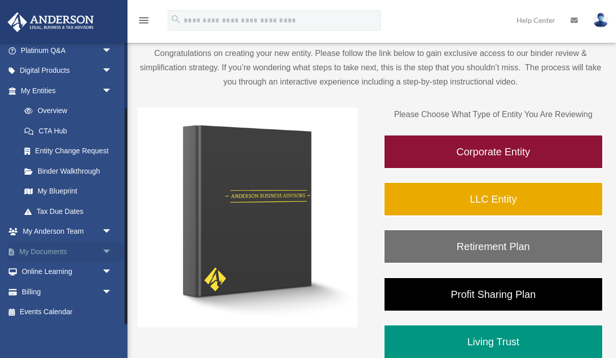
click at [107, 251] on span "arrow_drop_down" at bounding box center [112, 252] width 20 height 21
click at [36, 275] on link "Box" at bounding box center [70, 272] width 113 height 20
click at [38, 274] on link "Box" at bounding box center [70, 272] width 113 height 20
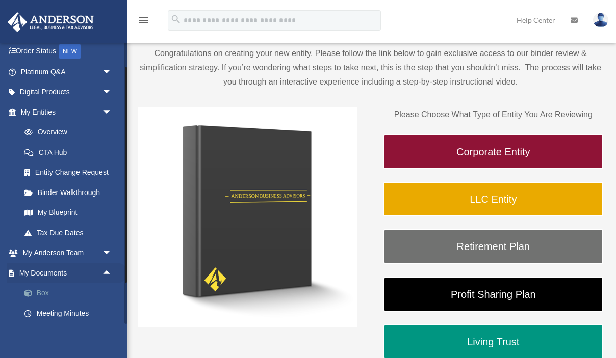
scroll to position [60, 0]
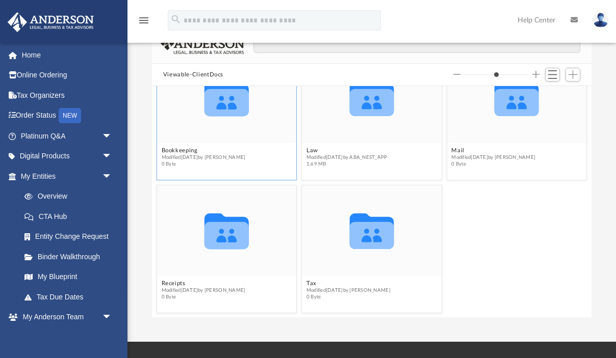
scroll to position [66, 0]
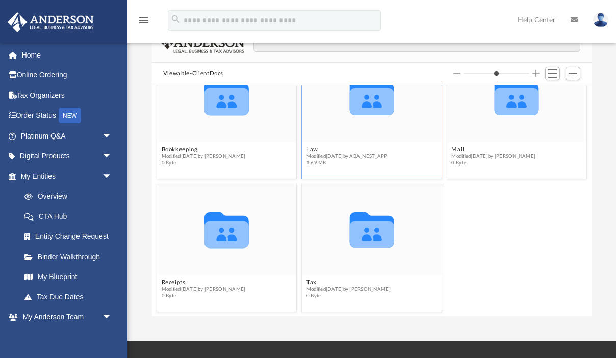
click at [379, 109] on icon "grid" at bounding box center [372, 101] width 44 height 27
click at [379, 108] on icon "grid" at bounding box center [372, 101] width 44 height 27
click at [379, 109] on icon "grid" at bounding box center [372, 101] width 44 height 27
click at [380, 108] on g "grid" at bounding box center [372, 98] width 44 height 36
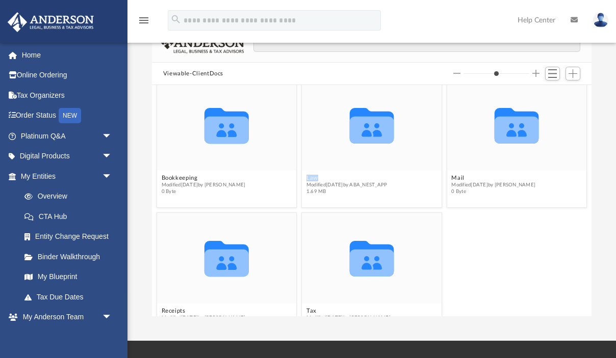
scroll to position [0, 0]
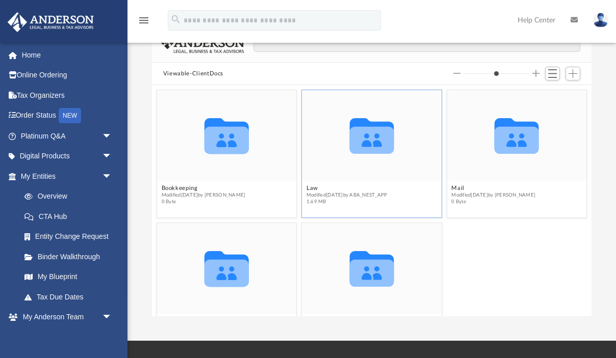
click at [365, 122] on icon "grid" at bounding box center [372, 136] width 44 height 36
click at [365, 123] on icon "grid" at bounding box center [372, 136] width 44 height 36
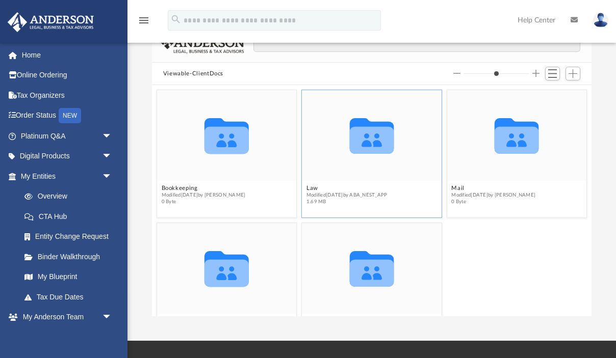
click at [407, 142] on icon "Collaborated Folder" at bounding box center [372, 135] width 84 height 55
click at [410, 140] on icon "Collaborated Folder" at bounding box center [372, 135] width 84 height 55
click at [350, 147] on icon "grid" at bounding box center [372, 140] width 44 height 27
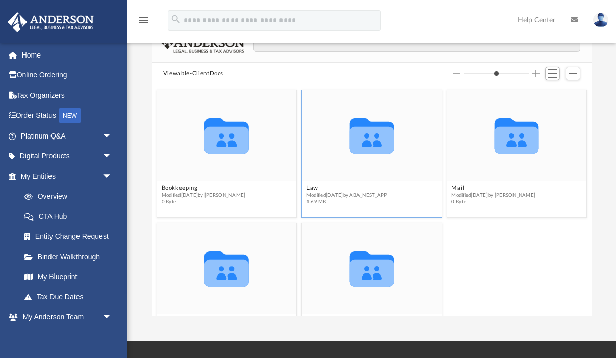
click at [350, 147] on icon "grid" at bounding box center [372, 140] width 44 height 27
click at [544, 19] on link "Help Center" at bounding box center [536, 20] width 53 height 40
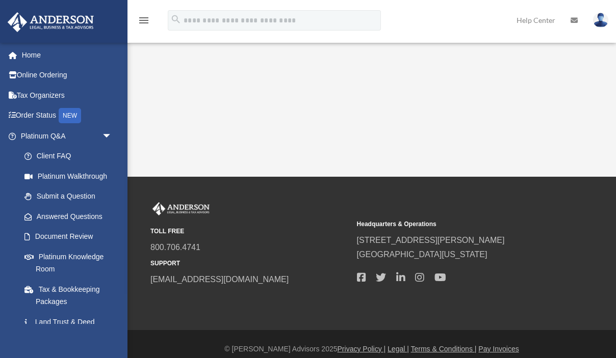
scroll to position [202, 0]
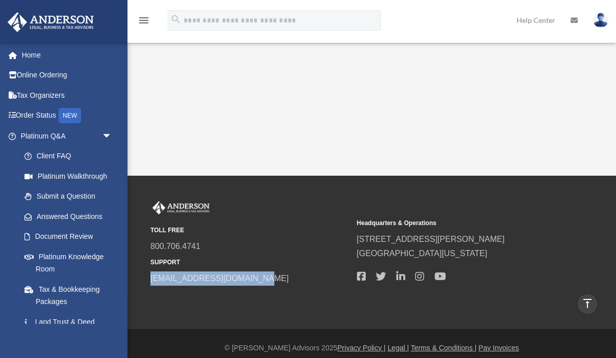
drag, startPoint x: 264, startPoint y: 280, endPoint x: 149, endPoint y: 278, distance: 115.2
click at [149, 278] on div "TOLL FREE 800.706.4741 SUPPORT [EMAIL_ADDRESS][DOMAIN_NAME] Headquarters & Oper…" at bounding box center [372, 243] width 458 height 85
copy link "[EMAIL_ADDRESS][DOMAIN_NAME]"
click at [221, 321] on div "TOLL FREE 800.706.4741 SUPPORT [EMAIL_ADDRESS][DOMAIN_NAME] Headquarters & Oper…" at bounding box center [308, 252] width 616 height 153
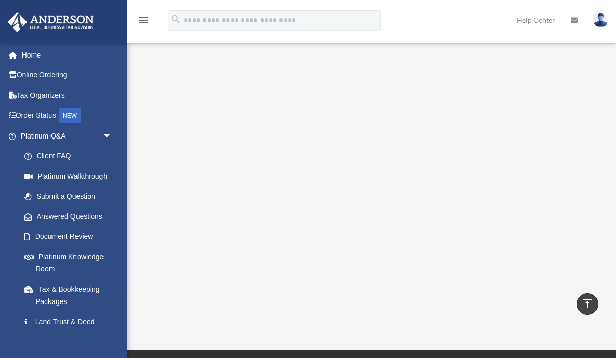
scroll to position [0, 0]
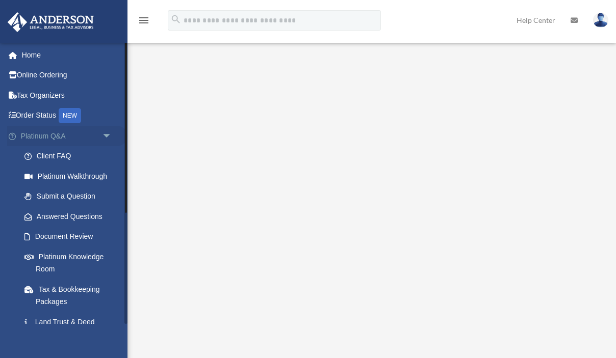
click at [107, 140] on span "arrow_drop_down" at bounding box center [112, 136] width 20 height 21
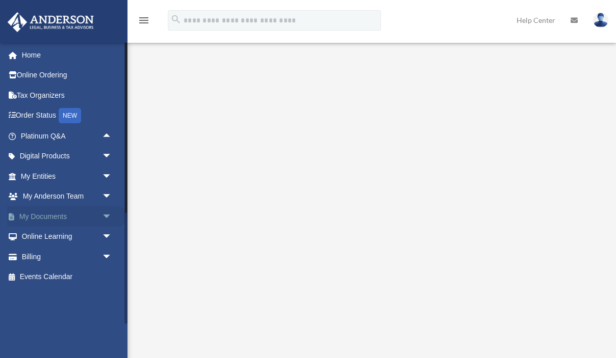
click at [106, 215] on span "arrow_drop_down" at bounding box center [112, 216] width 20 height 21
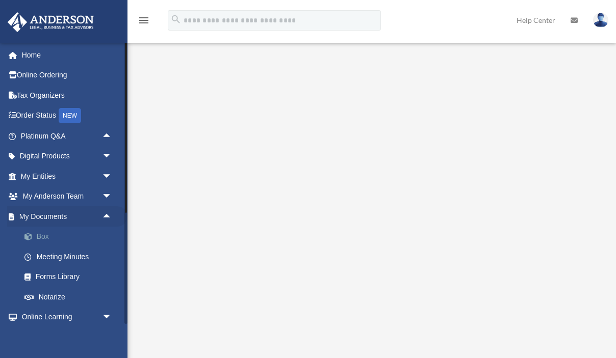
click at [47, 237] on link "Box" at bounding box center [70, 237] width 113 height 20
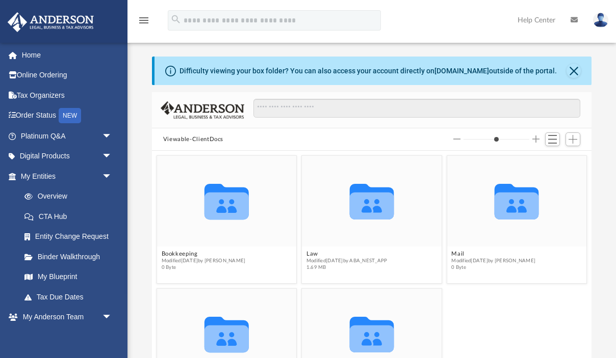
scroll to position [231, 439]
click at [233, 209] on icon "grid" at bounding box center [226, 202] width 44 height 36
click at [362, 203] on icon "grid" at bounding box center [372, 206] width 44 height 27
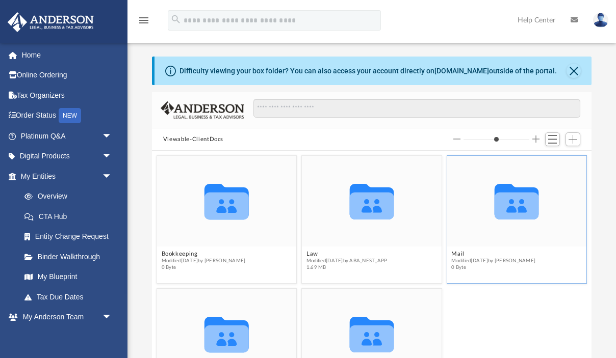
click at [536, 208] on icon "grid" at bounding box center [516, 206] width 44 height 27
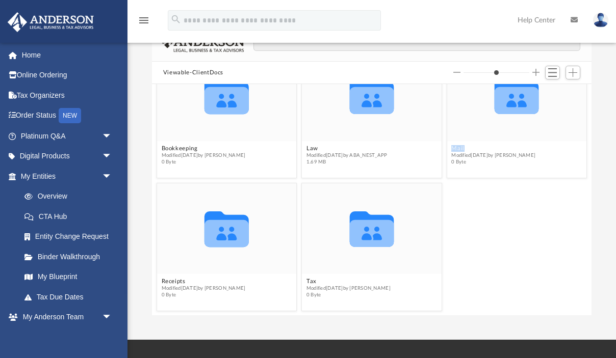
scroll to position [67, 0]
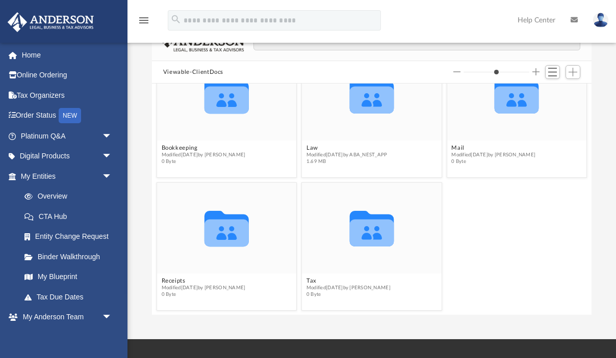
click at [511, 260] on div "Collaborated Folder Receipts Modified Tue Oct 1 2024 by Charles Rogler 0 Byte C…" at bounding box center [371, 246] width 435 height 133
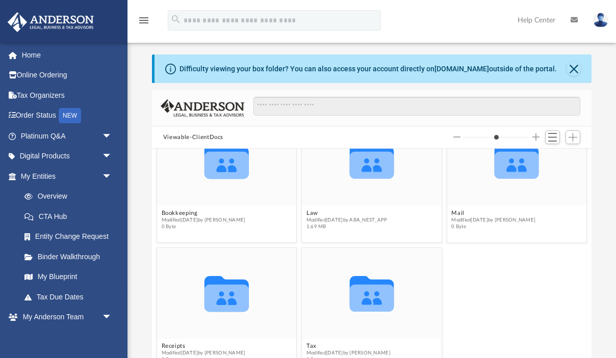
scroll to position [1, 0]
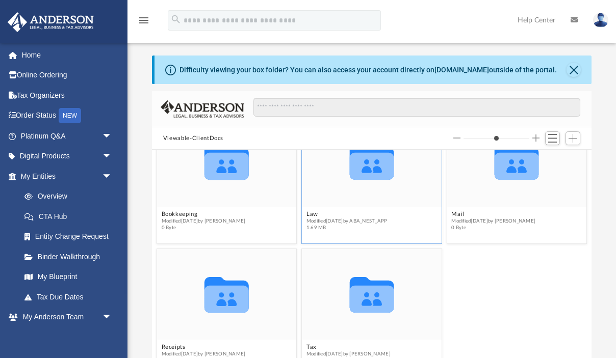
click at [381, 168] on icon "grid" at bounding box center [372, 162] width 44 height 36
click at [380, 168] on icon "grid" at bounding box center [372, 162] width 44 height 36
click at [377, 169] on icon "grid" at bounding box center [372, 162] width 44 height 36
click at [383, 181] on icon "Collaborated Folder" at bounding box center [372, 161] width 84 height 55
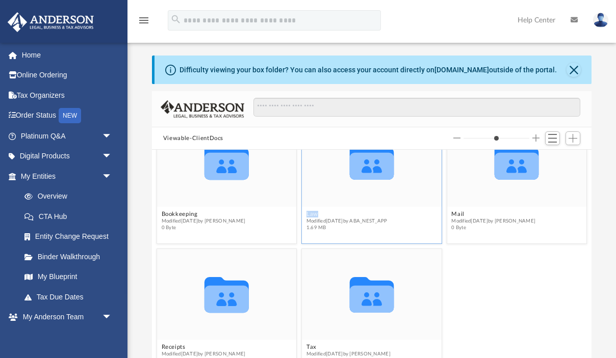
click at [383, 181] on icon "Collaborated Folder" at bounding box center [372, 161] width 84 height 55
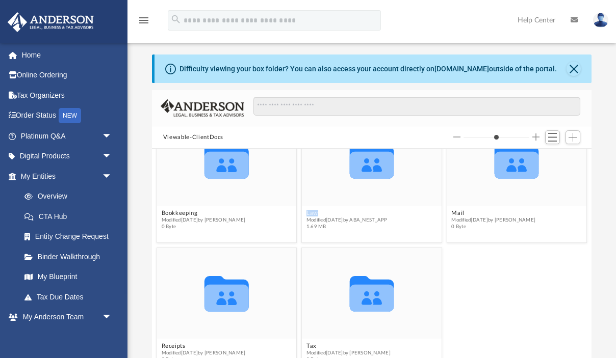
click at [597, 21] on img at bounding box center [600, 20] width 15 height 15
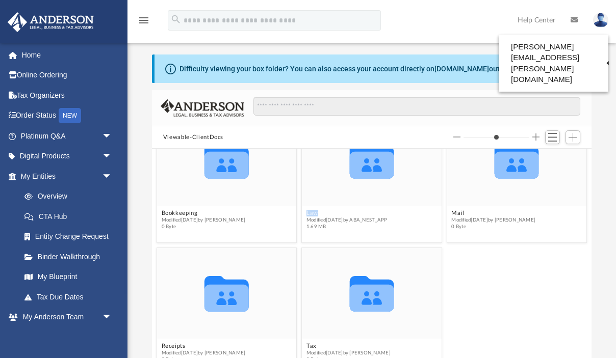
click at [399, 89] on link "Logout" at bounding box center [435, 88] width 102 height 21
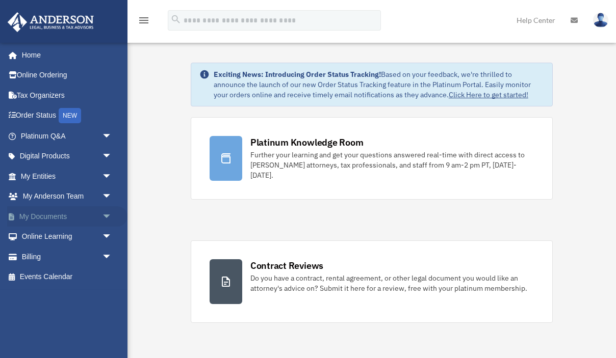
click at [102, 216] on span "arrow_drop_down" at bounding box center [112, 216] width 20 height 21
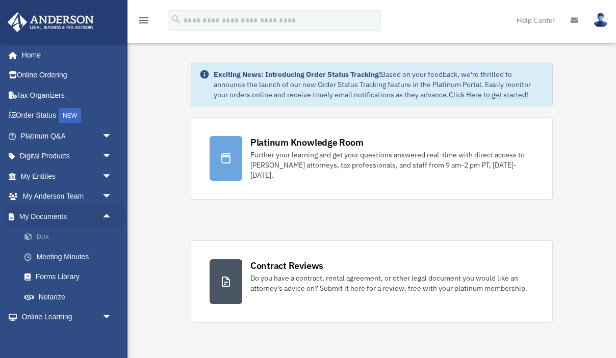
click at [32, 237] on span at bounding box center [33, 236] width 7 height 7
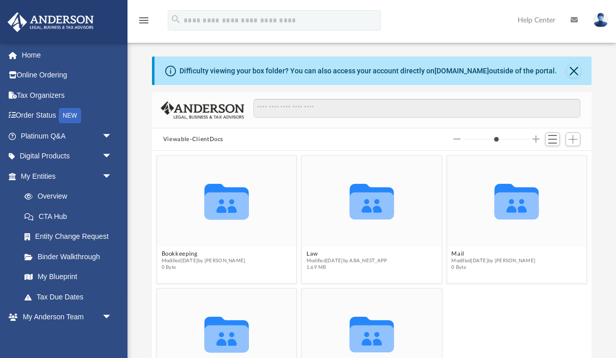
scroll to position [231, 439]
click at [367, 202] on icon "grid" at bounding box center [372, 202] width 44 height 36
click at [339, 228] on icon "Collaborated Folder" at bounding box center [372, 201] width 84 height 55
click at [347, 262] on span "Modified [DATE] by ABA_NEST_APP" at bounding box center [346, 260] width 81 height 7
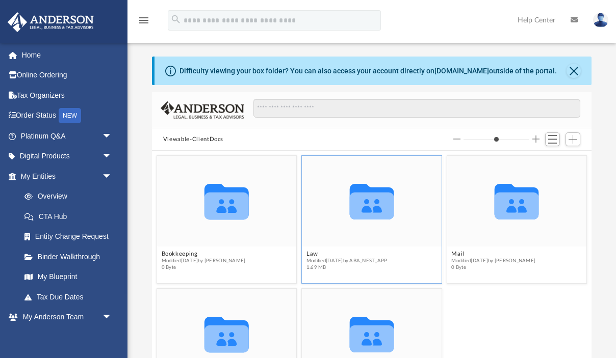
click at [396, 213] on icon "Collaborated Folder" at bounding box center [372, 201] width 84 height 55
click at [396, 214] on icon "Collaborated Folder" at bounding box center [372, 201] width 84 height 55
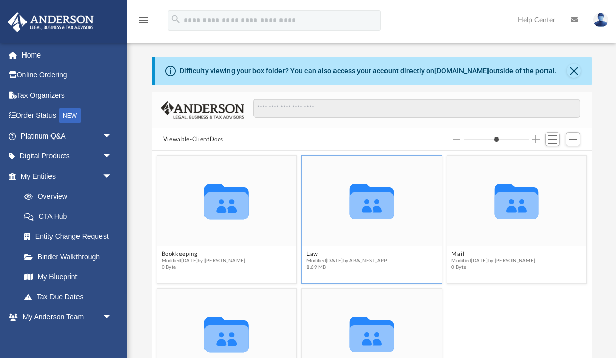
click at [396, 214] on icon "Collaborated Folder" at bounding box center [372, 201] width 84 height 55
click at [328, 73] on div "Difficulty viewing your box folder? You can also access your account directly o…" at bounding box center [367, 71] width 377 height 11
click at [570, 69] on button "Close" at bounding box center [573, 71] width 14 height 14
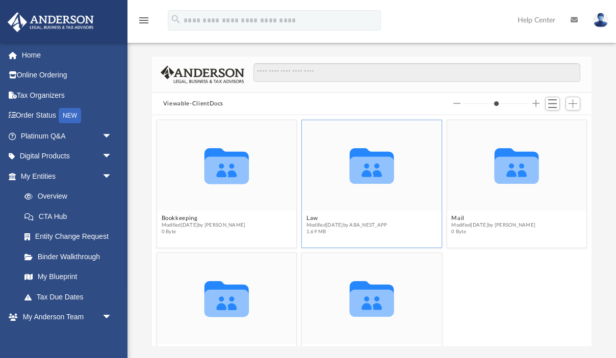
click at [391, 171] on icon "grid" at bounding box center [372, 170] width 44 height 27
click at [390, 171] on icon "grid" at bounding box center [372, 170] width 44 height 27
click at [604, 21] on img at bounding box center [600, 20] width 15 height 15
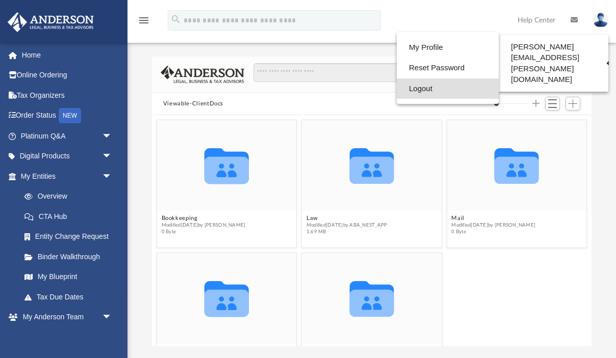
click at [403, 92] on link "Logout" at bounding box center [447, 88] width 102 height 21
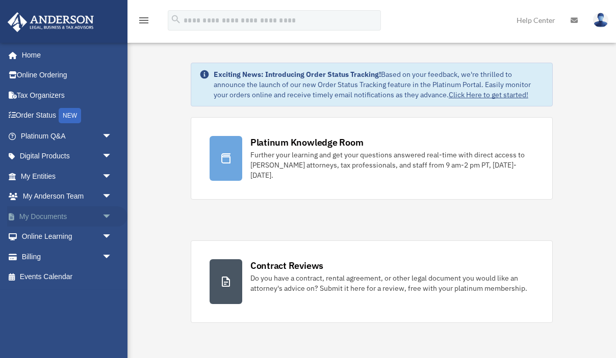
click at [105, 217] on span "arrow_drop_down" at bounding box center [112, 216] width 20 height 21
